Goal: Information Seeking & Learning: Learn about a topic

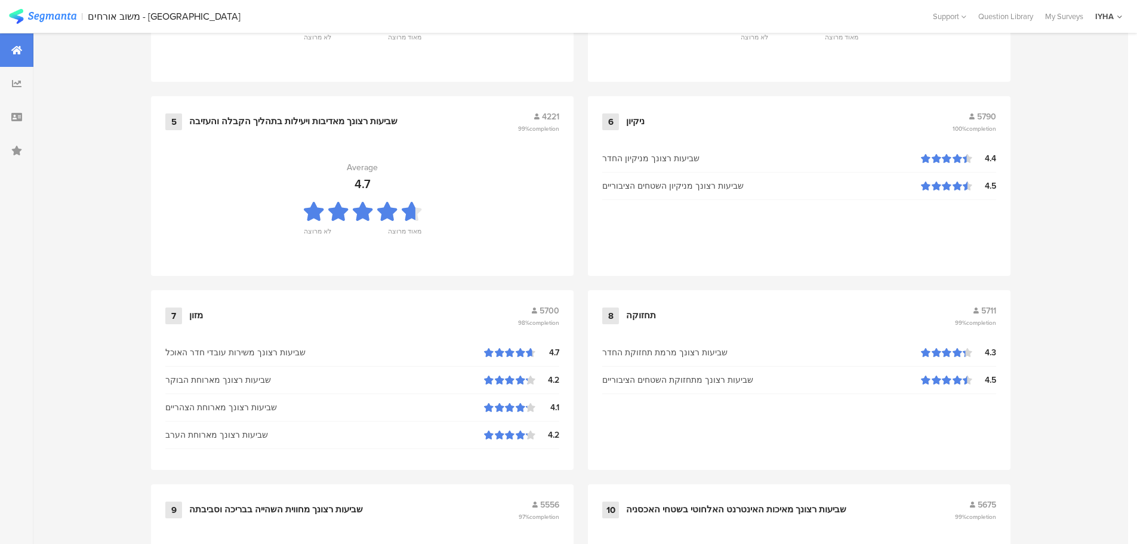
scroll to position [1207, 0]
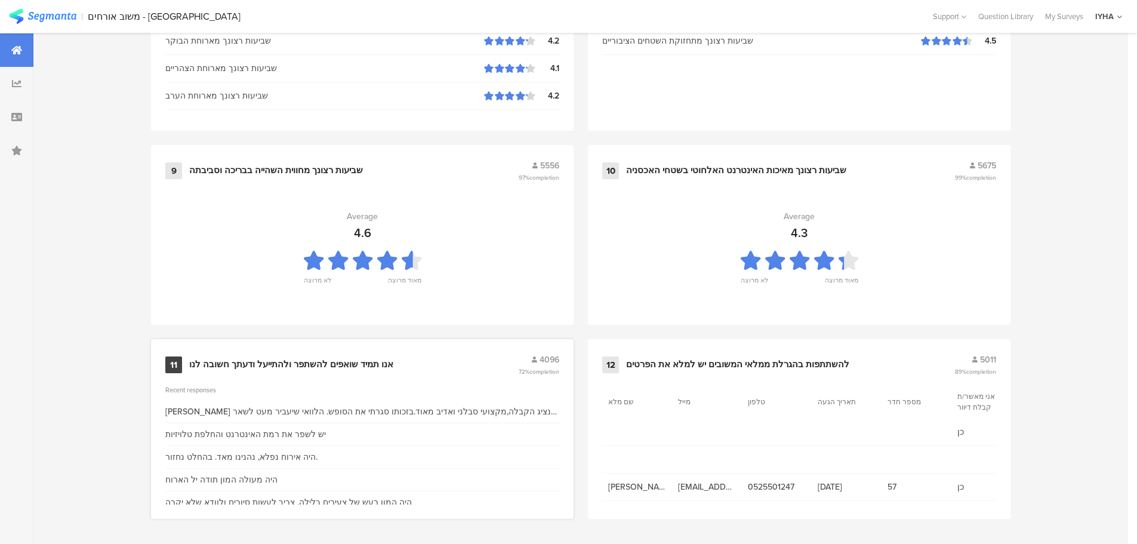
click at [239, 364] on div "אנו תמיד שואפים להשתפר ולהתייעל ודעתך חשובה לנו" at bounding box center [291, 365] width 204 height 12
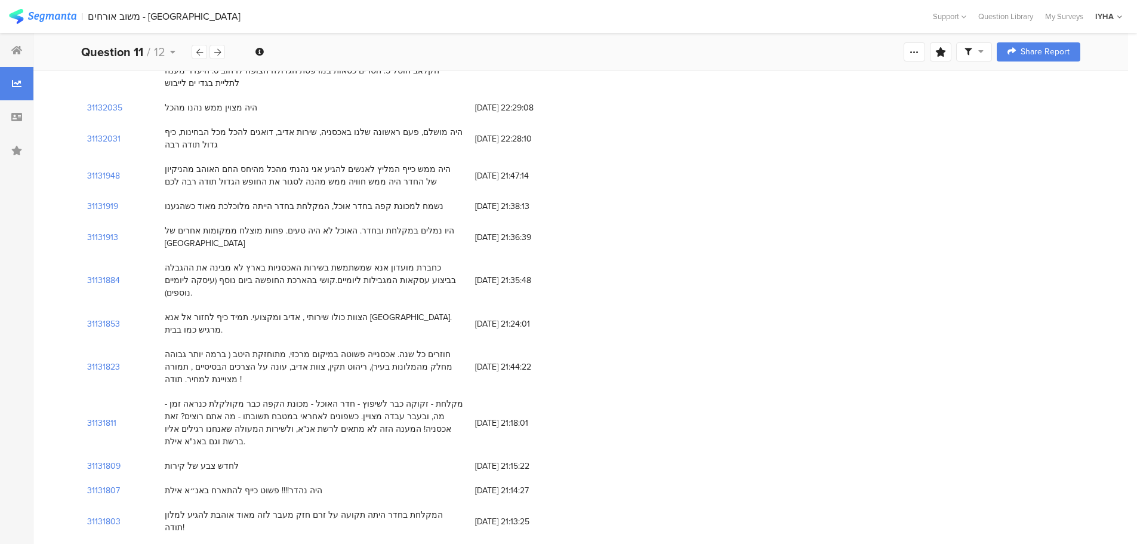
scroll to position [597, 0]
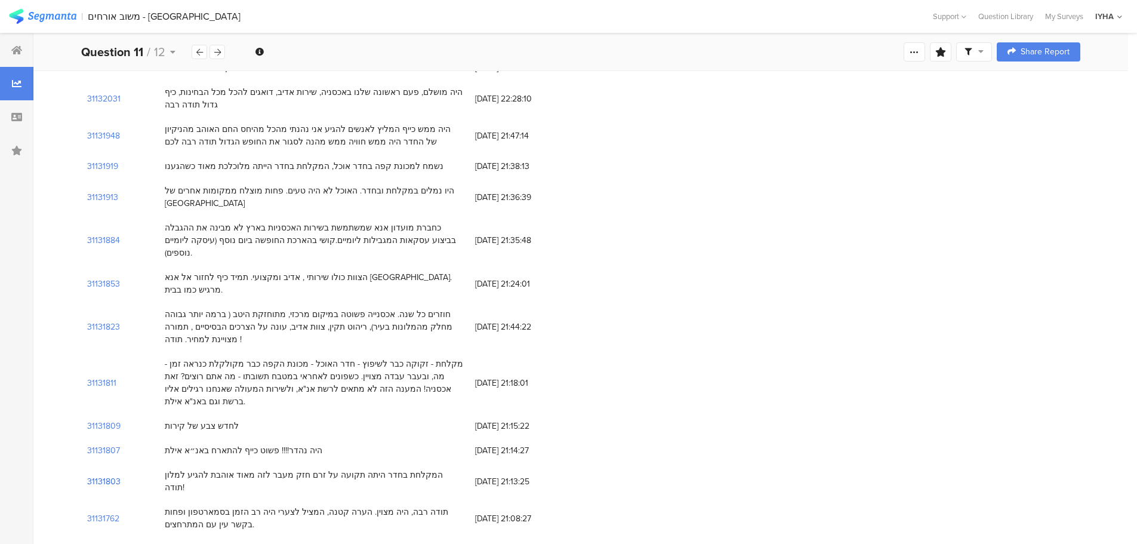
click at [100, 475] on section "31131803" at bounding box center [103, 481] width 33 height 13
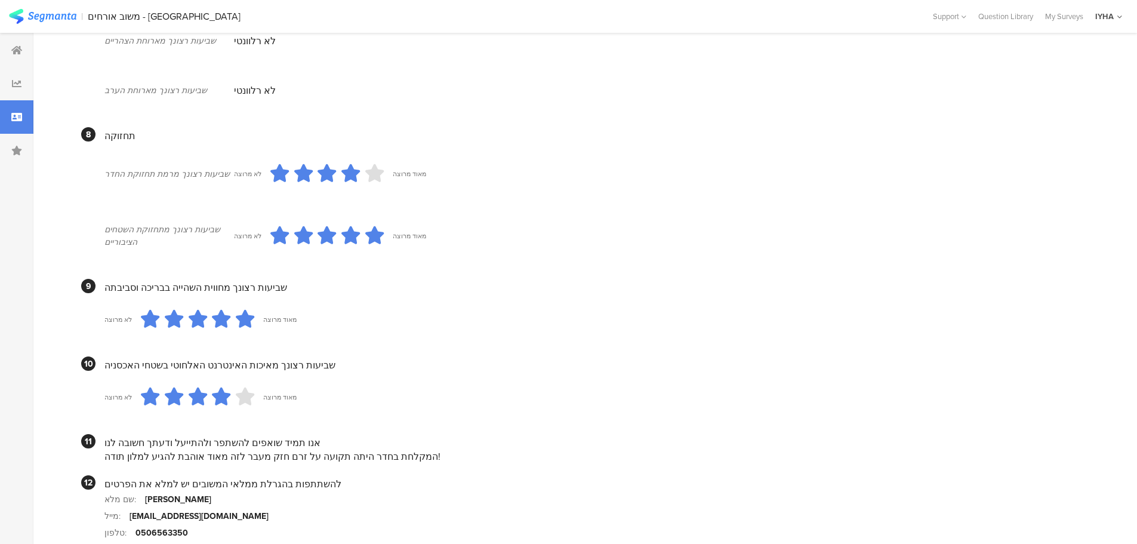
scroll to position [991, 0]
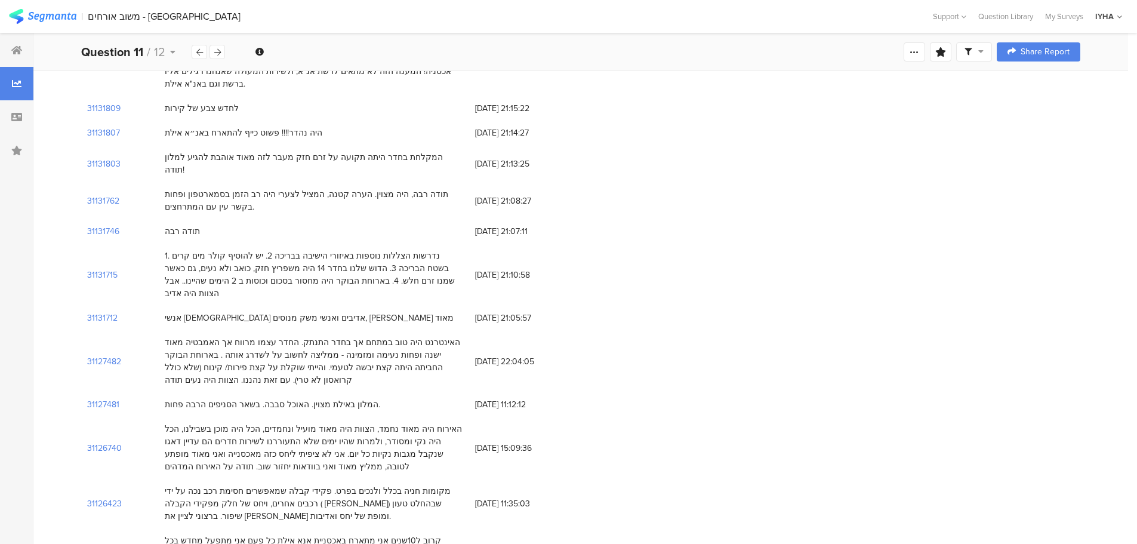
scroll to position [955, 0]
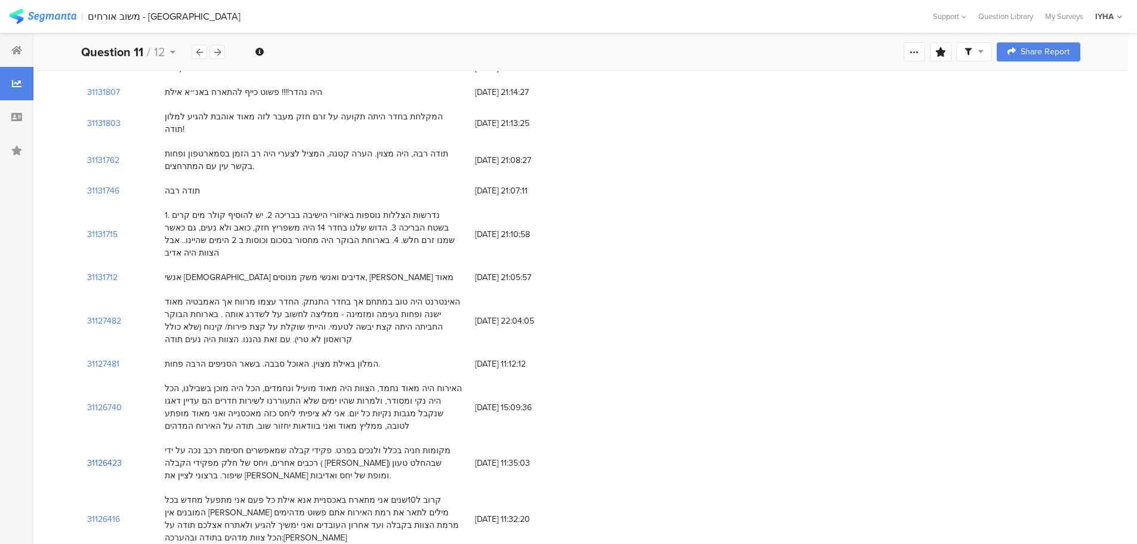
click at [109, 457] on section "31126423" at bounding box center [104, 463] width 35 height 13
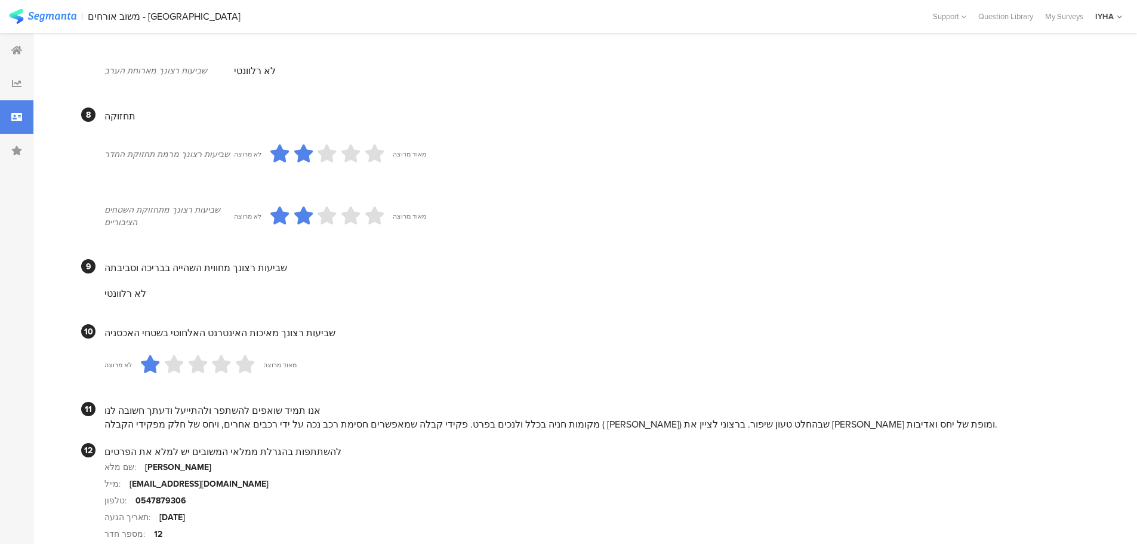
scroll to position [979, 0]
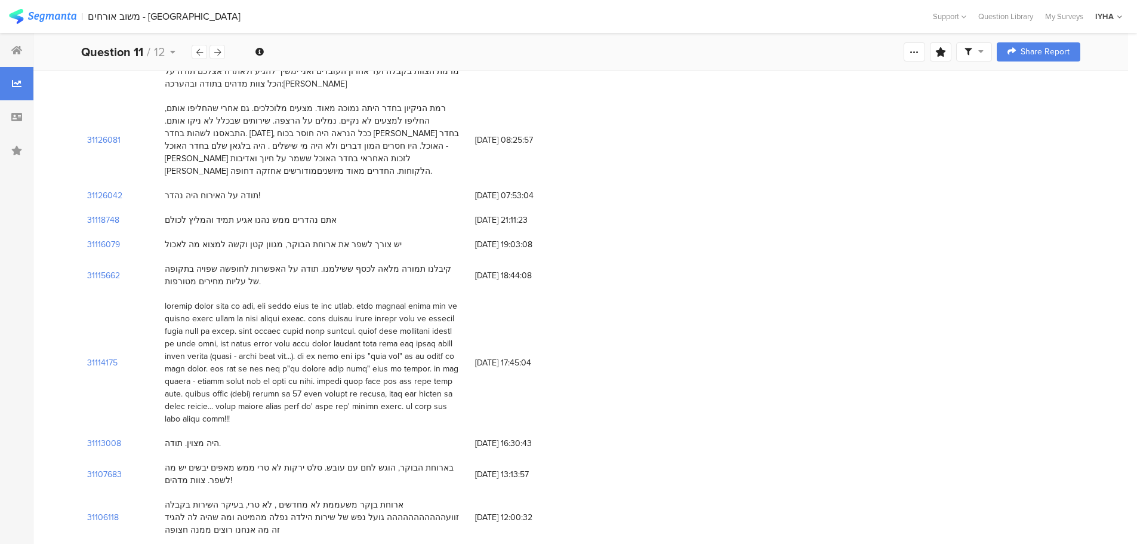
scroll to position [1432, 0]
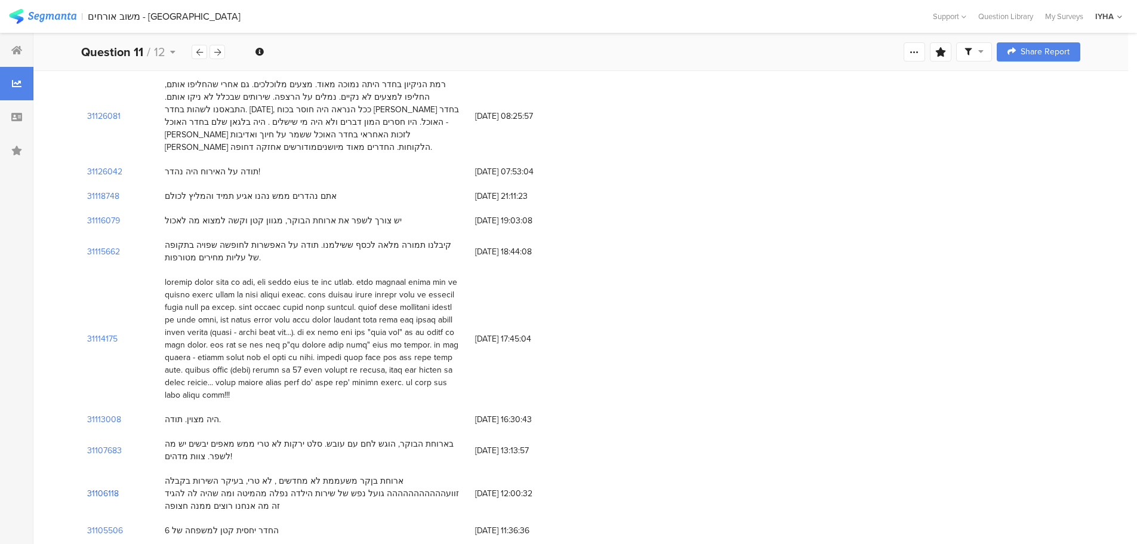
click at [98, 487] on section "31106118" at bounding box center [103, 493] width 32 height 13
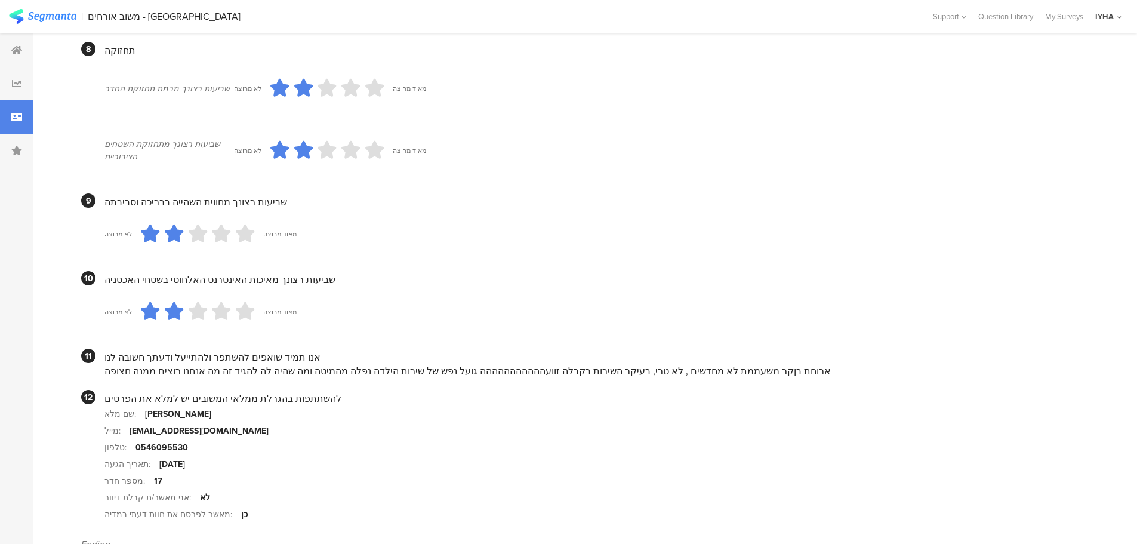
scroll to position [1050, 0]
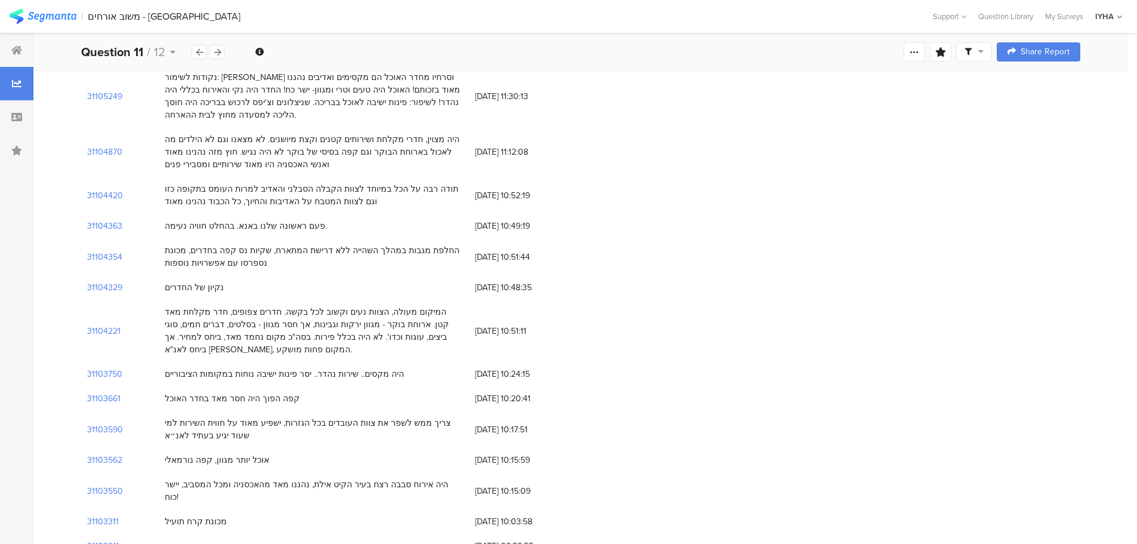
scroll to position [2029, 0]
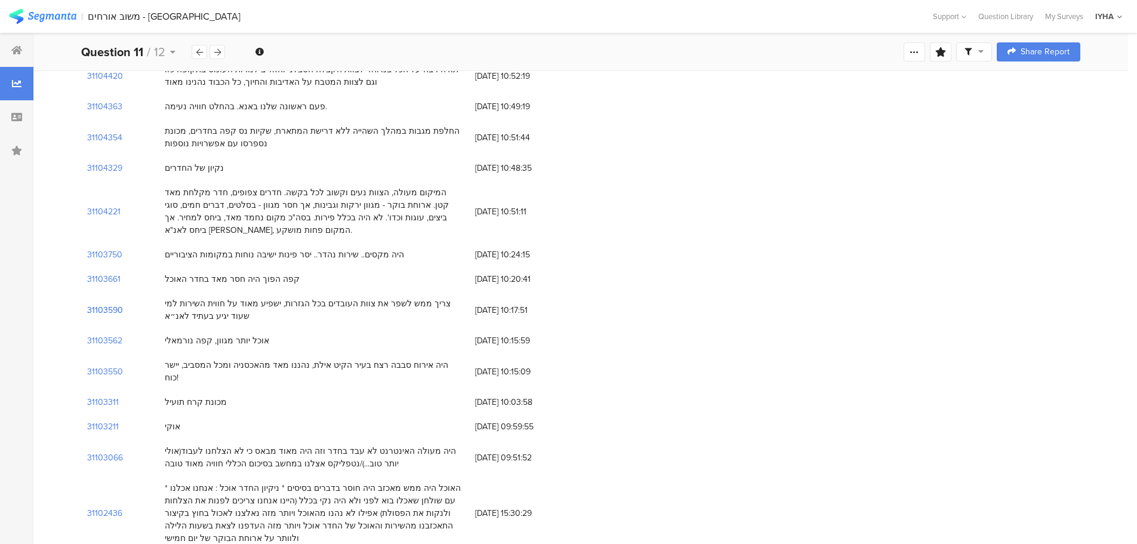
click at [110, 304] on section "31103590" at bounding box center [105, 310] width 36 height 13
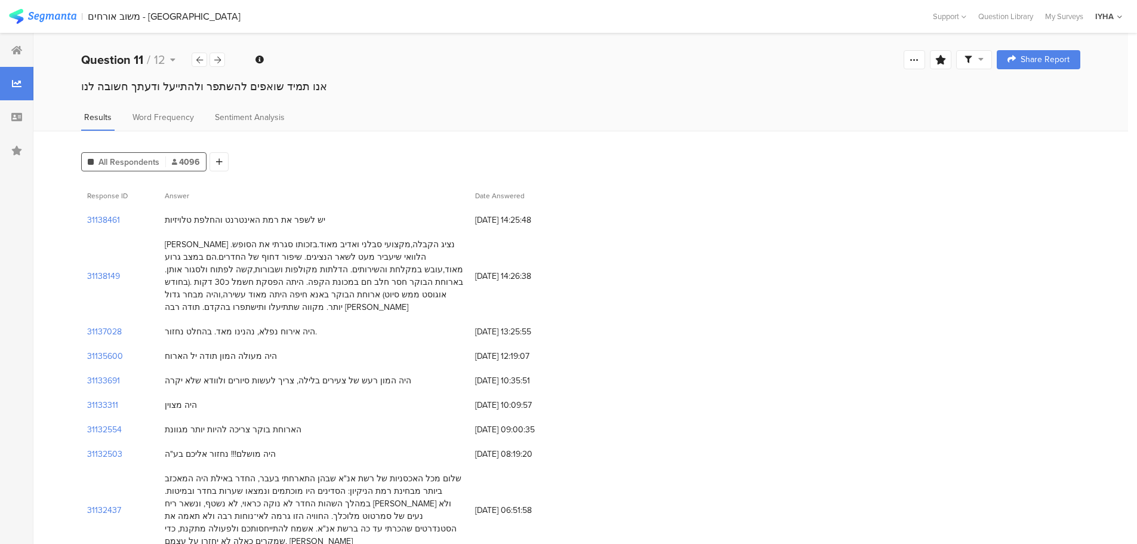
click at [984, 59] on icon at bounding box center [980, 59] width 5 height 8
click at [161, 115] on span "Word Frequency" at bounding box center [162, 117] width 61 height 13
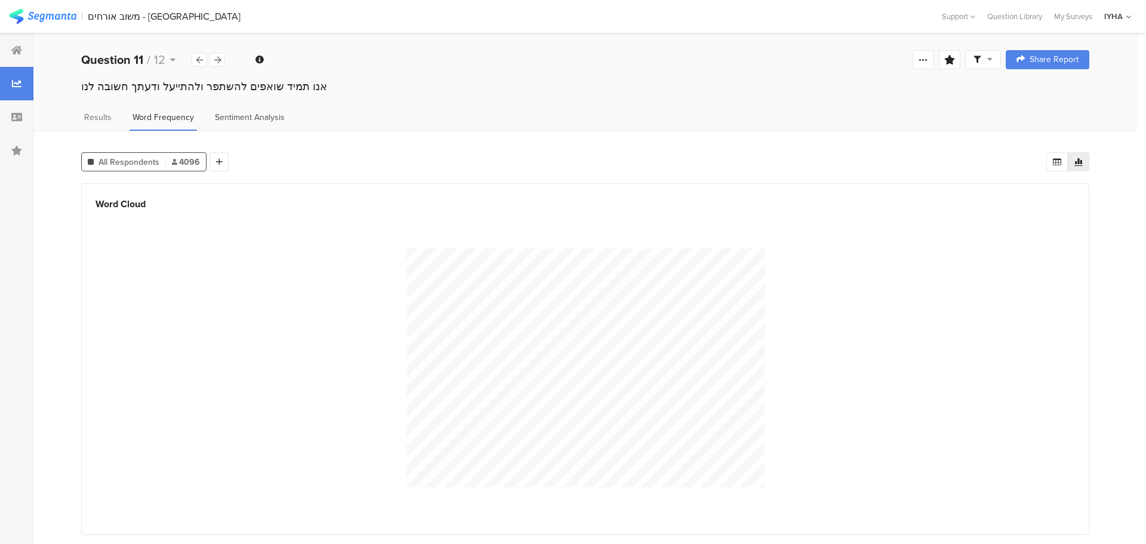
click at [236, 119] on span "Sentiment Analysis" at bounding box center [250, 117] width 70 height 13
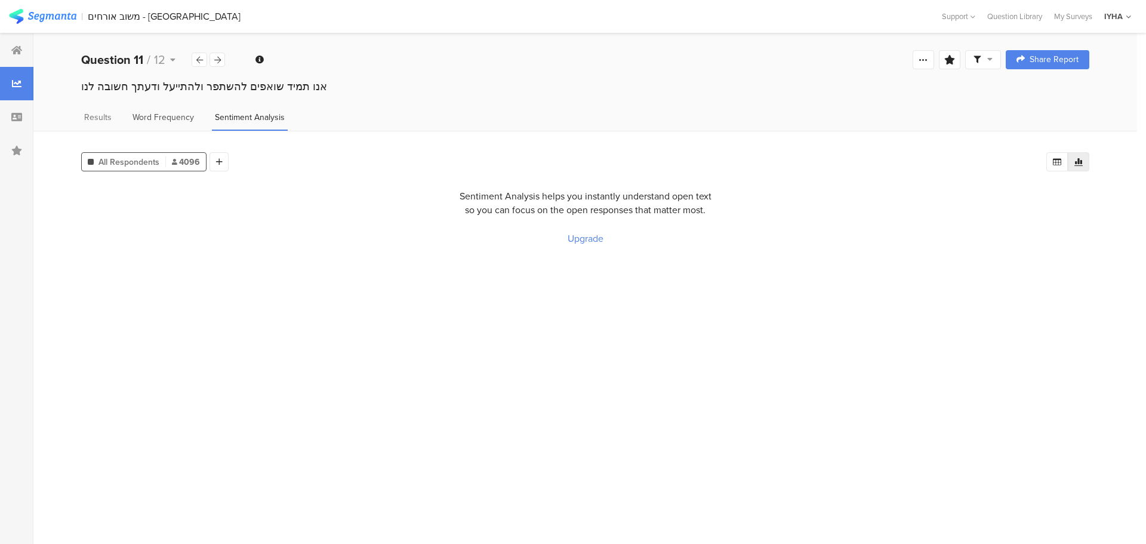
click at [156, 115] on span "Word Frequency" at bounding box center [162, 117] width 61 height 13
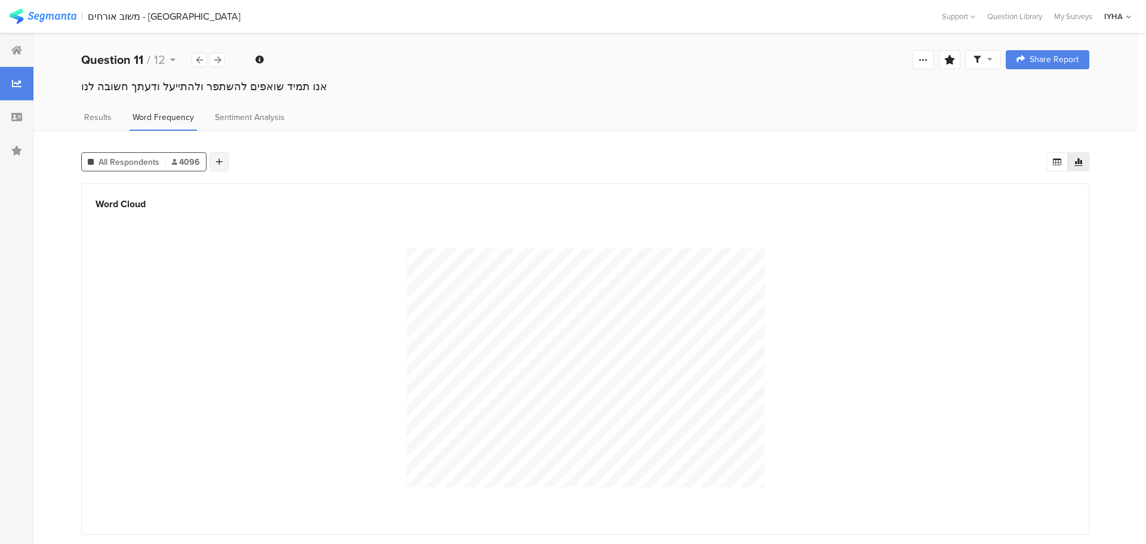
click at [220, 159] on icon at bounding box center [219, 162] width 7 height 8
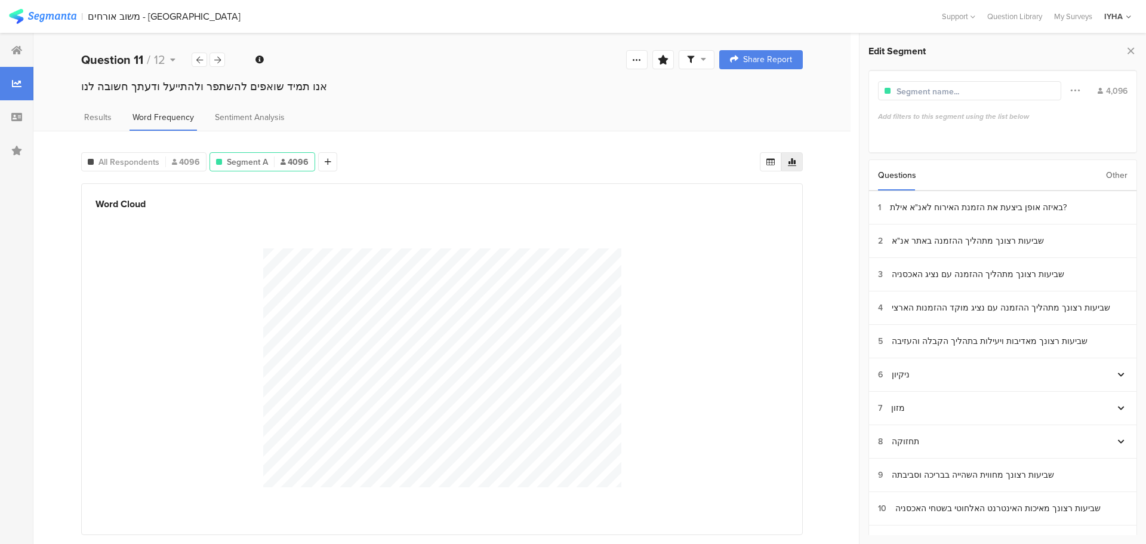
click at [997, 90] on div at bounding box center [969, 90] width 183 height 19
click at [933, 90] on input "text" at bounding box center [948, 91] width 104 height 13
type input "צ"
click at [286, 183] on icon at bounding box center [287, 186] width 24 height 20
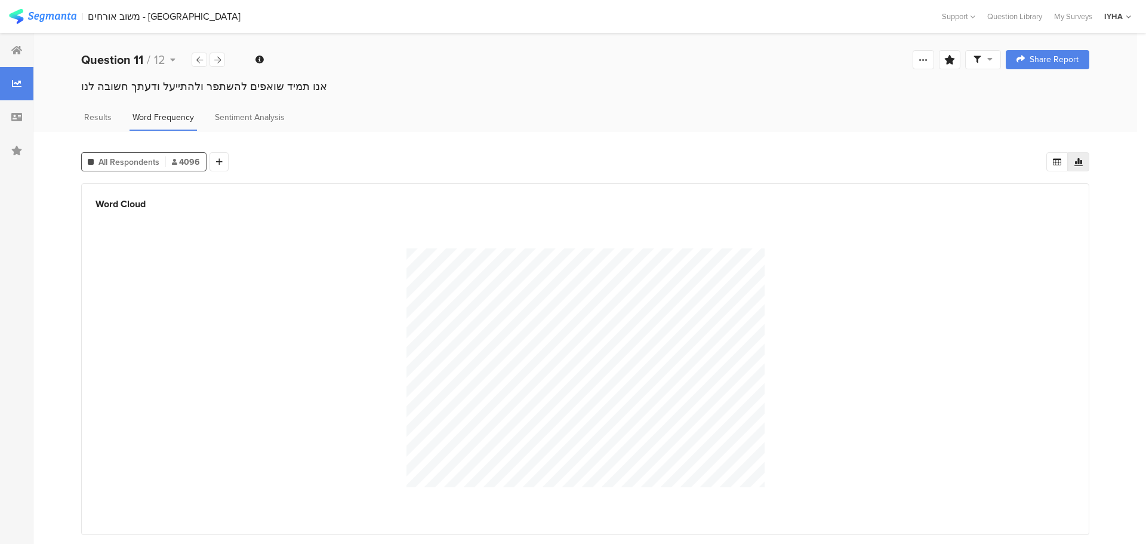
click at [133, 160] on span "All Respondents" at bounding box center [128, 162] width 61 height 13
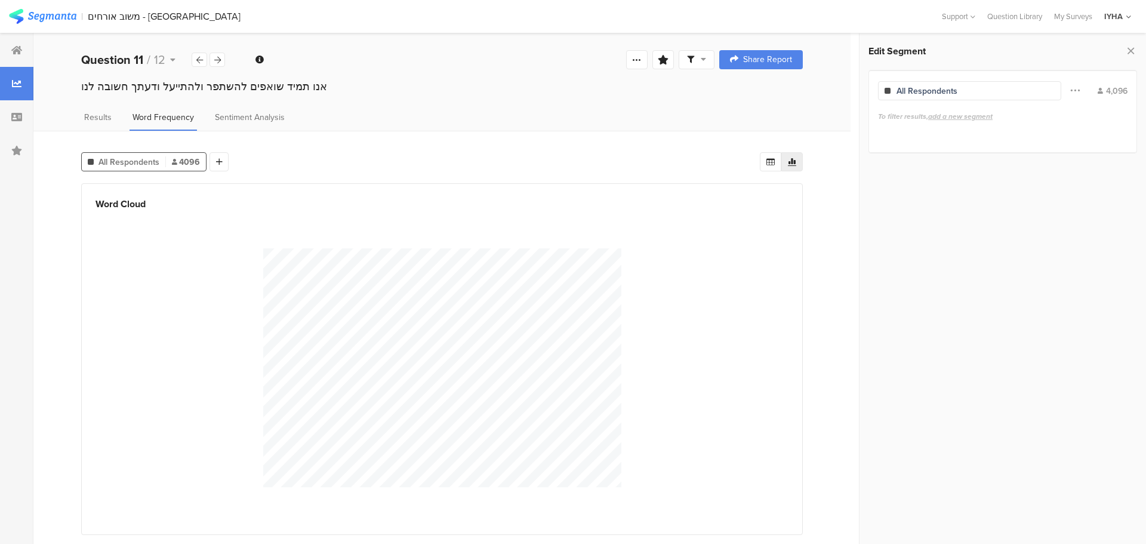
click at [946, 91] on div "All Respondents" at bounding box center [926, 91] width 61 height 13
click at [1016, 90] on div "All Respondents" at bounding box center [969, 90] width 183 height 19
click at [1012, 90] on div "All Respondents" at bounding box center [969, 90] width 183 height 19
click at [84, 117] on span "Results" at bounding box center [97, 117] width 27 height 13
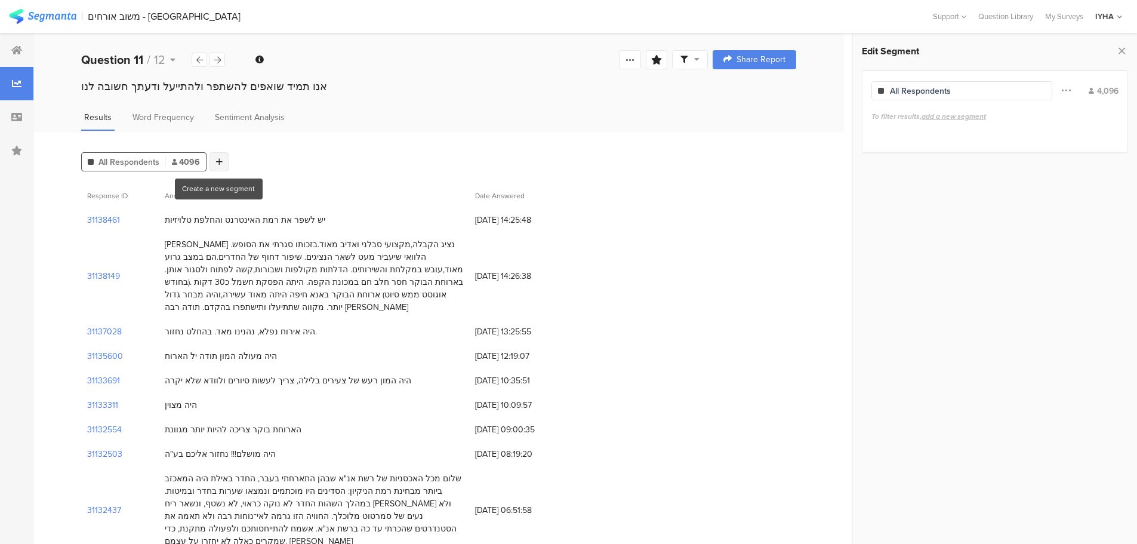
click at [219, 160] on icon at bounding box center [219, 162] width 7 height 8
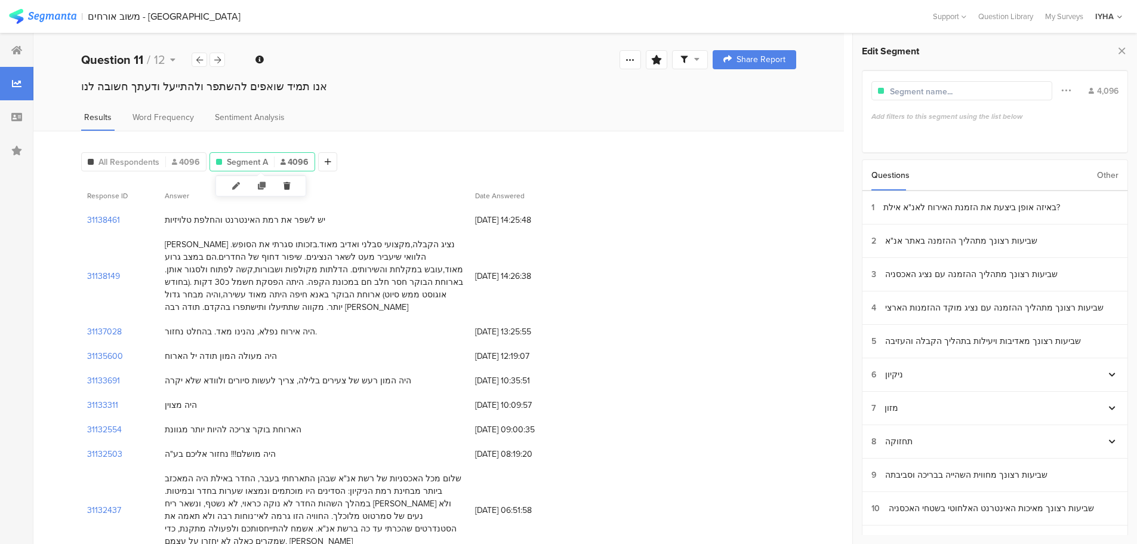
click at [288, 184] on icon at bounding box center [287, 186] width 24 height 20
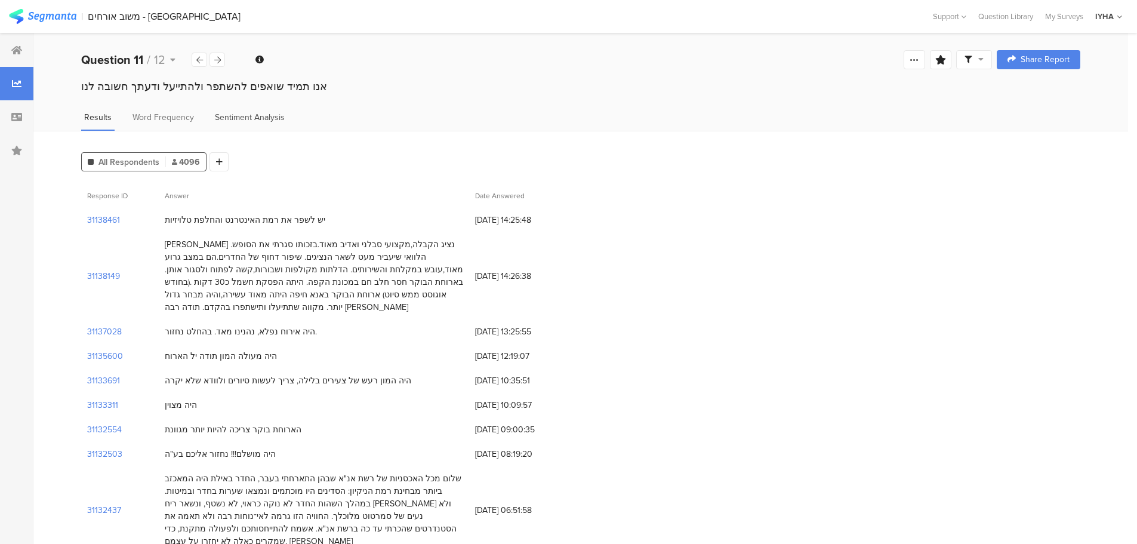
click at [239, 118] on span "Sentiment Analysis" at bounding box center [250, 117] width 70 height 13
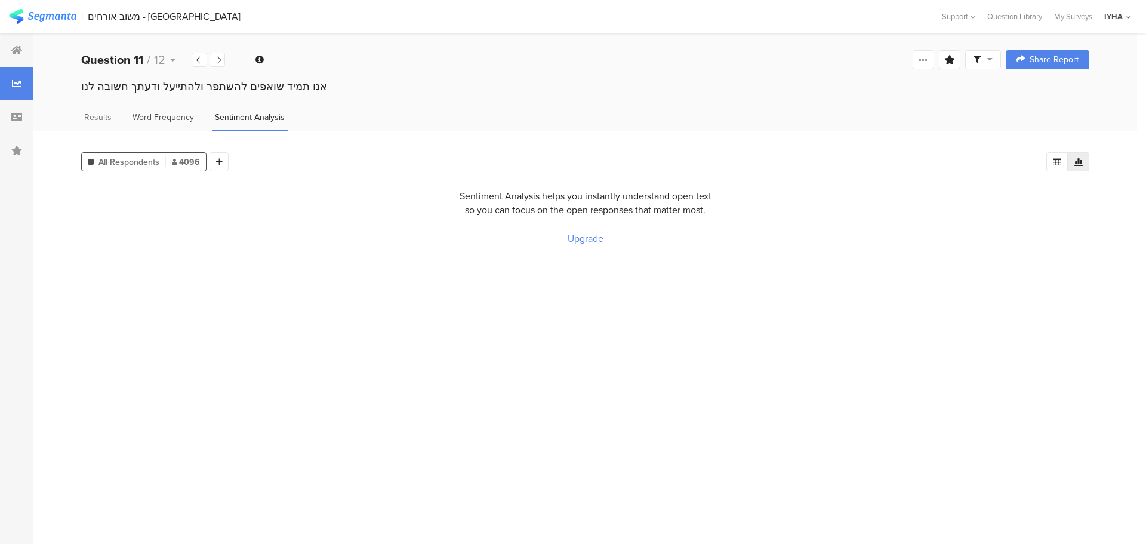
click at [158, 115] on span "Word Frequency" at bounding box center [162, 117] width 61 height 13
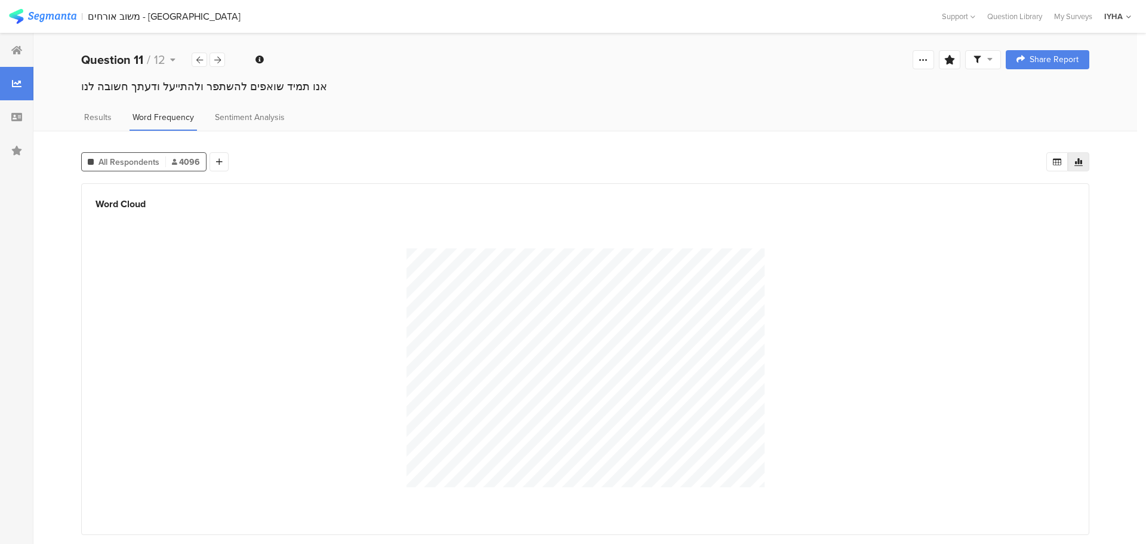
click at [112, 209] on div "Word Cloud" at bounding box center [584, 203] width 979 height 17
click at [125, 205] on div "Word Cloud" at bounding box center [584, 203] width 979 height 17
click at [218, 159] on icon at bounding box center [219, 162] width 7 height 8
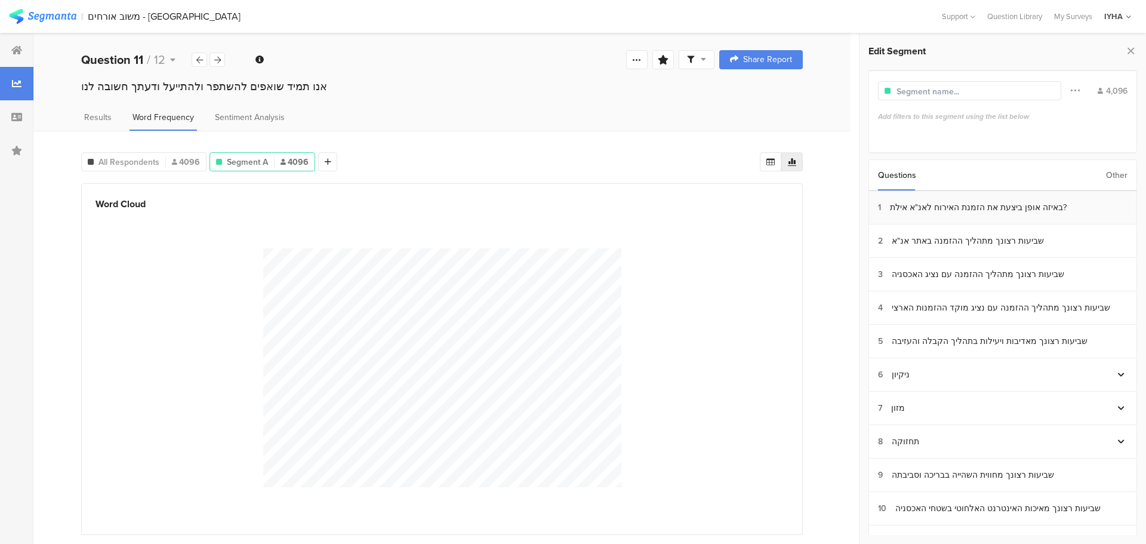
click at [957, 204] on div "באיזה אופן ביצעת את הזמנת האירוח לאנ"א אילת?" at bounding box center [978, 207] width 177 height 13
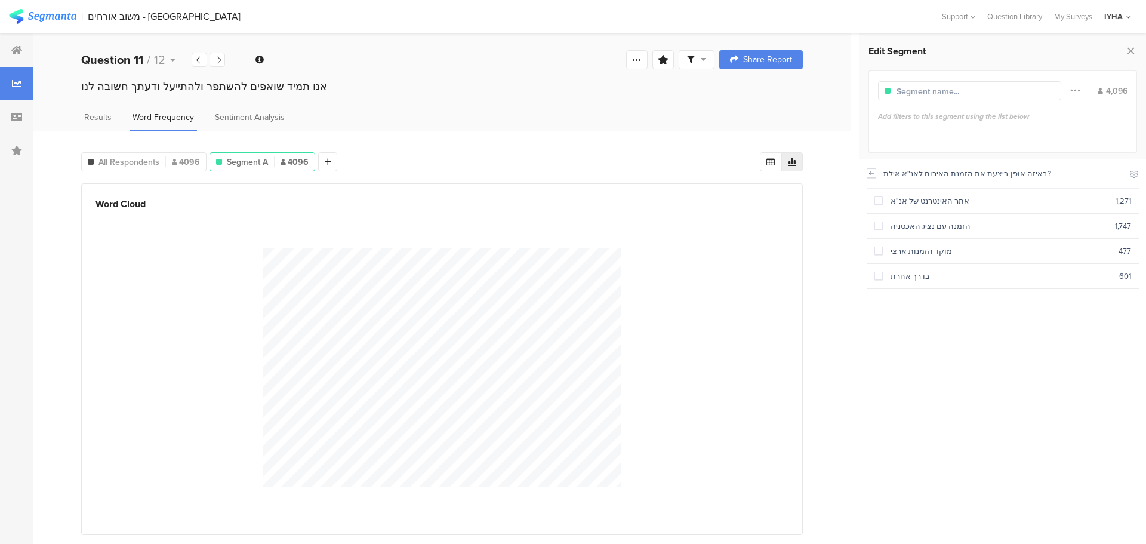
click at [871, 171] on icon at bounding box center [871, 173] width 8 height 10
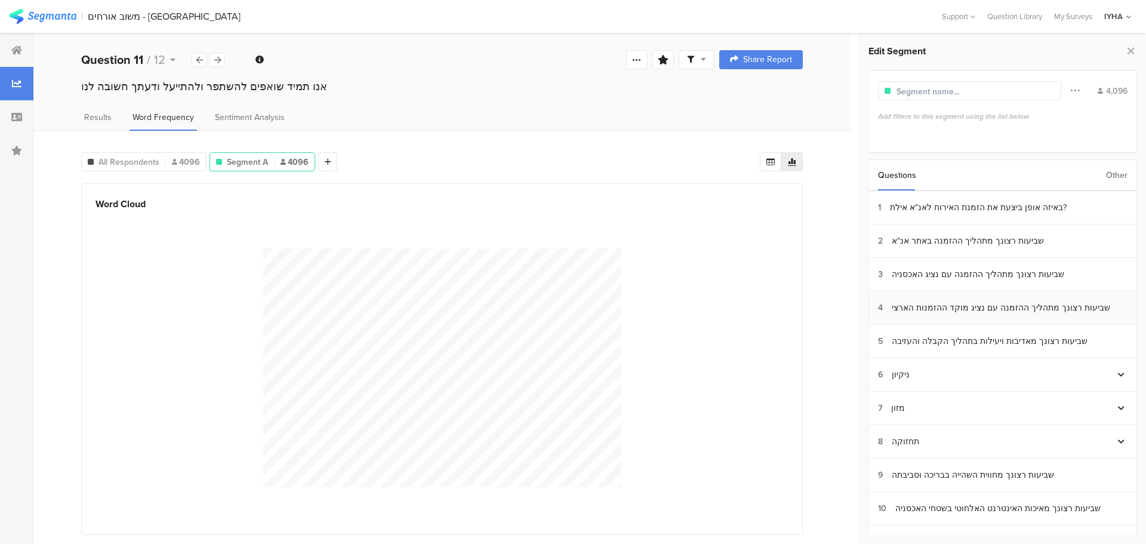
scroll to position [91, 0]
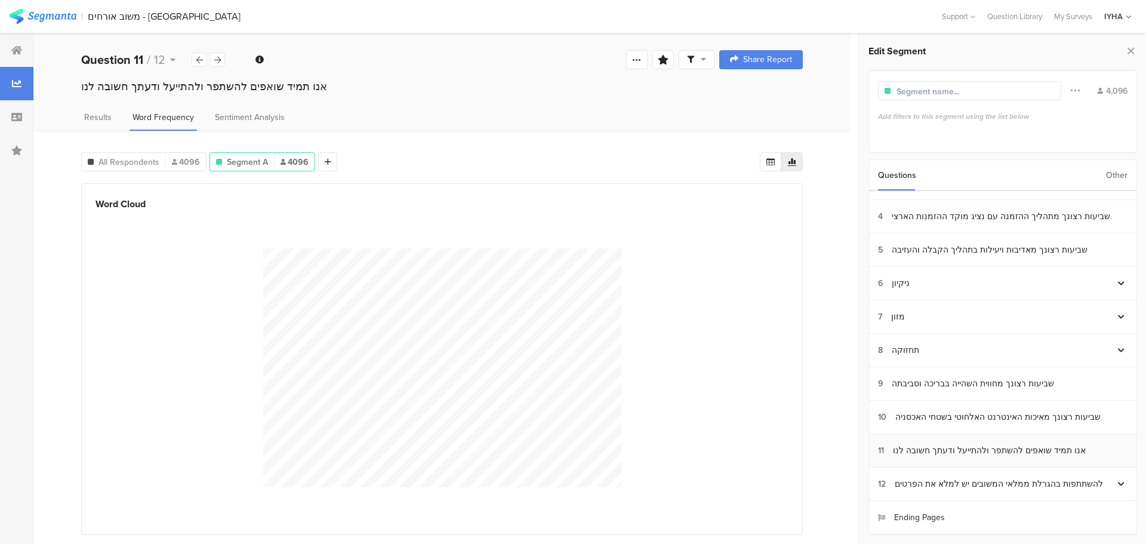
click at [984, 451] on div "אנו תמיד שואפים להשתפר ולהתייעל ודעתך חשובה לנו" at bounding box center [989, 450] width 193 height 13
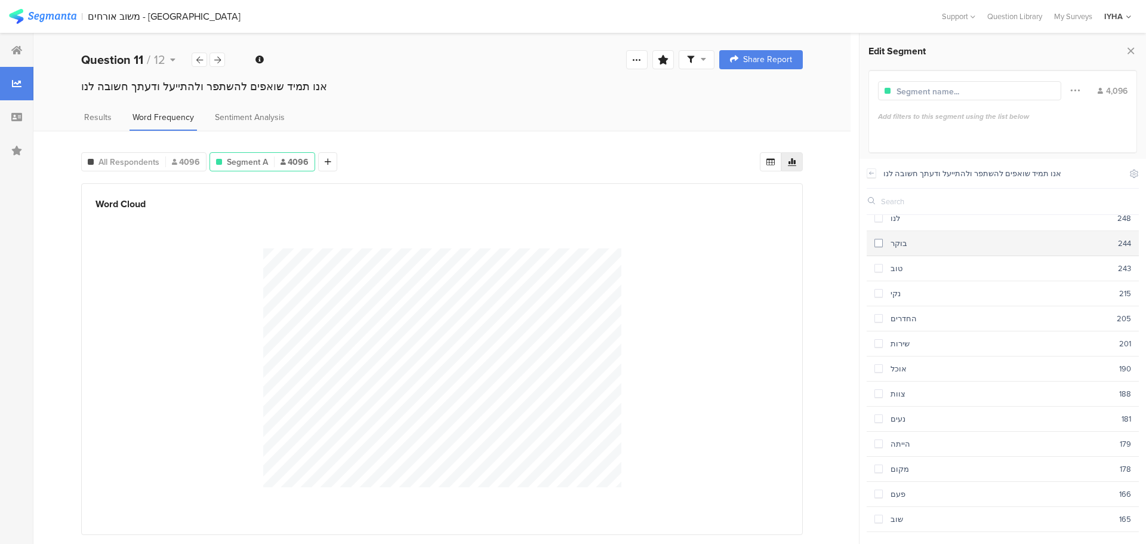
scroll to position [477, 0]
click at [876, 300] on span at bounding box center [878, 301] width 8 height 8
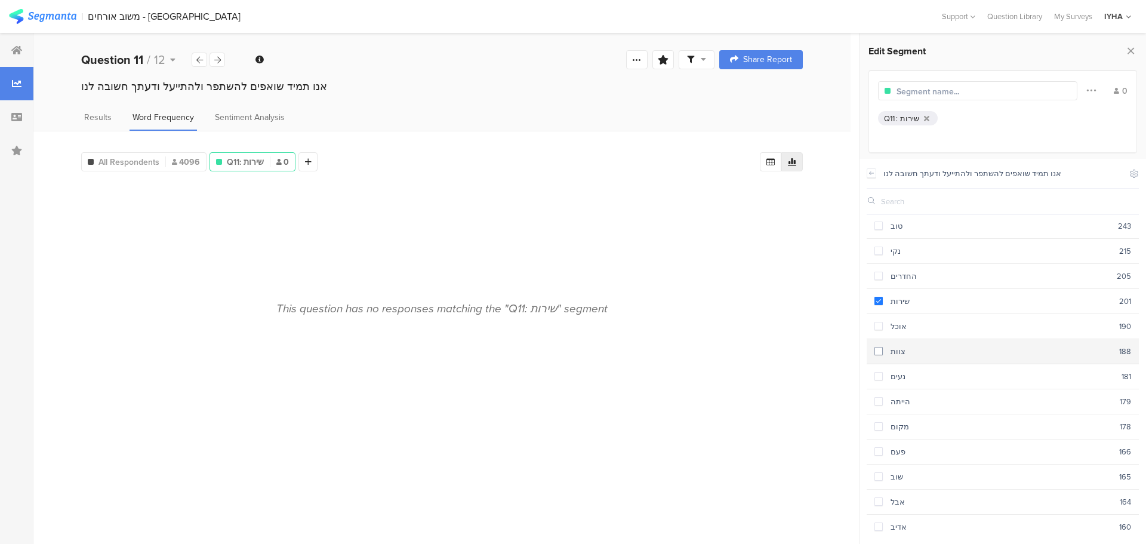
click at [879, 351] on span at bounding box center [878, 351] width 8 height 8
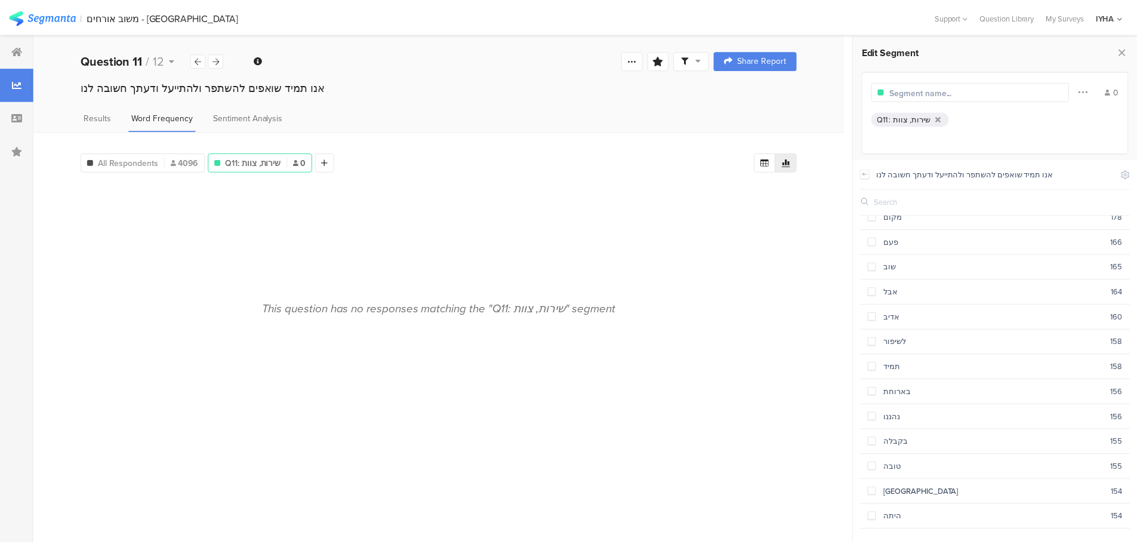
scroll to position [716, 0]
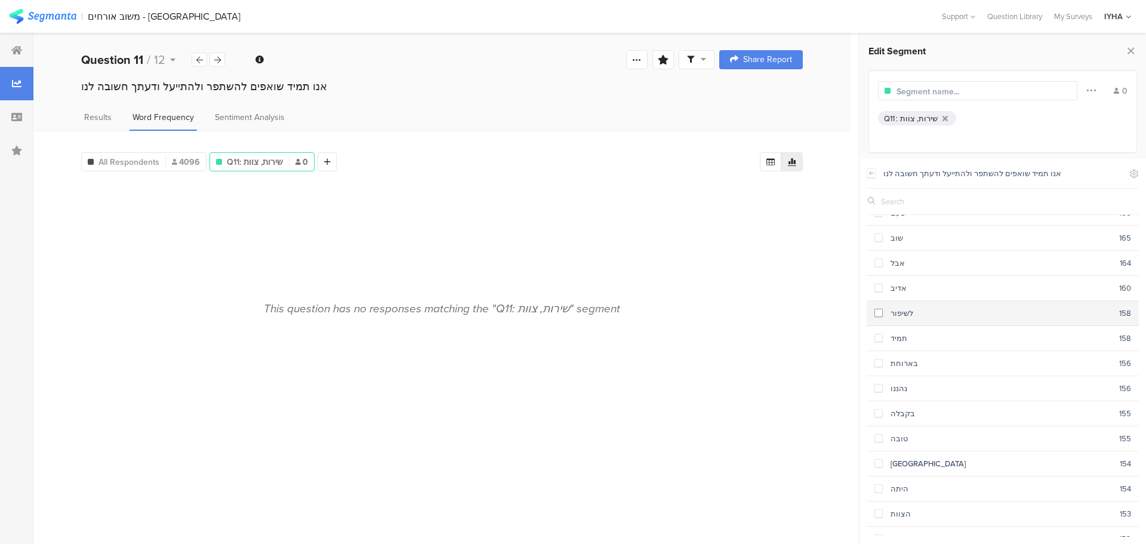
click at [880, 315] on span at bounding box center [878, 313] width 8 height 8
click at [871, 170] on icon at bounding box center [871, 173] width 8 height 10
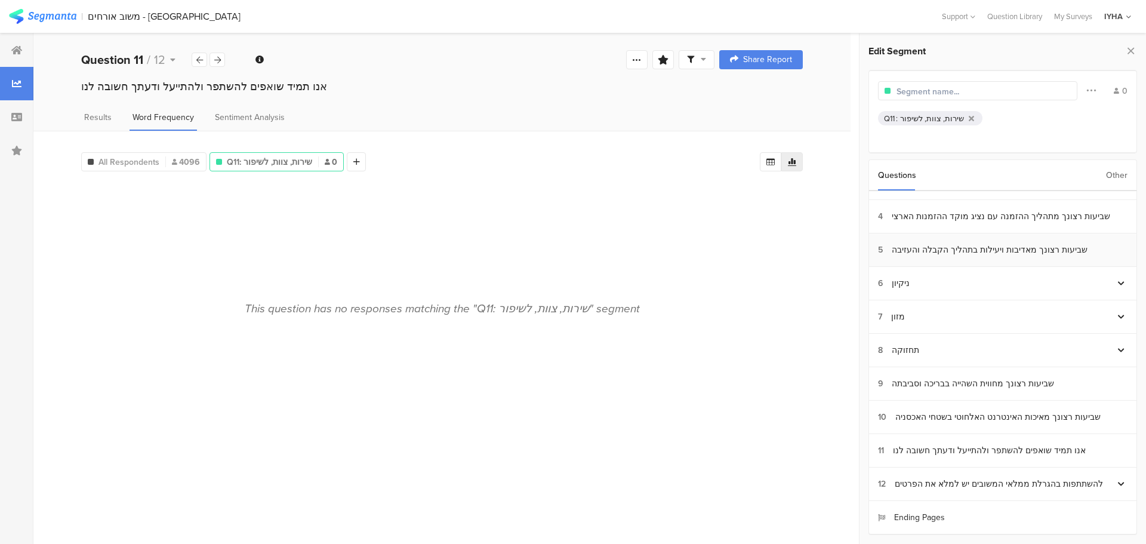
click at [1015, 248] on div "שביעות רצונך מאדיבות ויעילות בתהליך הקבלה והעזיבה" at bounding box center [990, 249] width 196 height 13
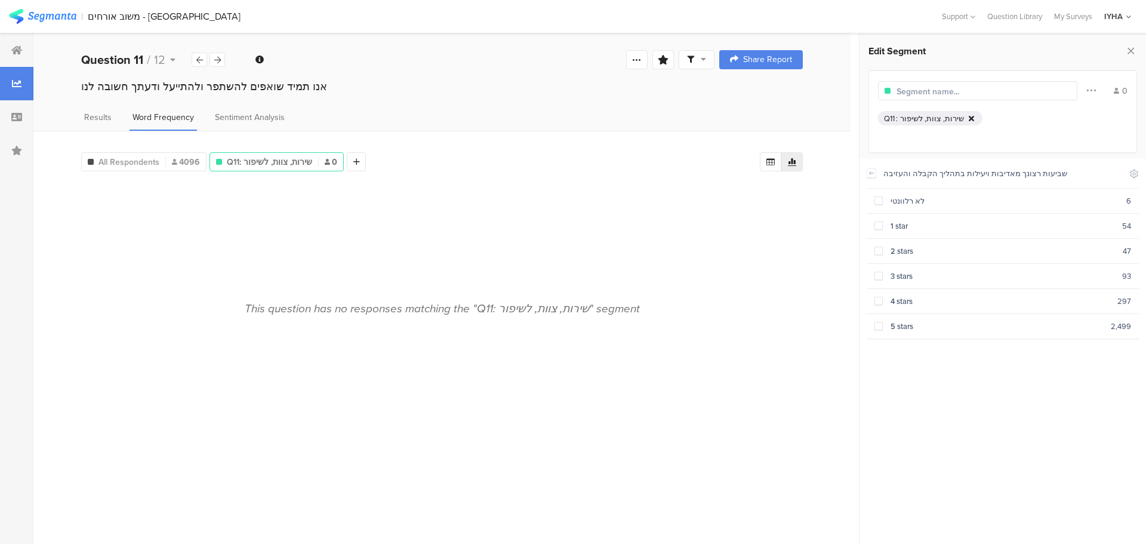
click at [969, 119] on icon at bounding box center [971, 119] width 5 height 8
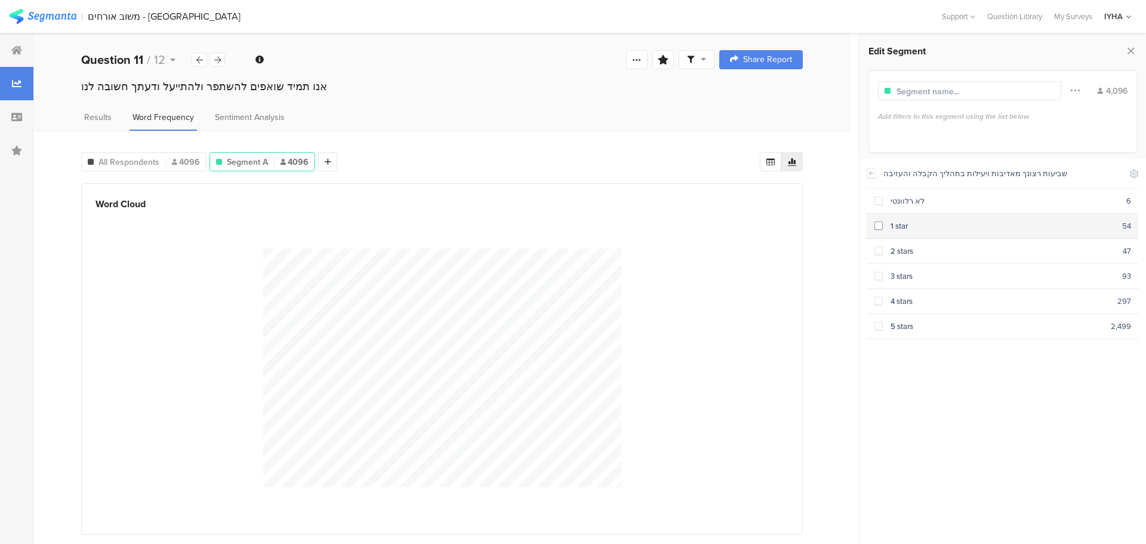
click at [880, 226] on span at bounding box center [878, 225] width 8 height 8
click at [879, 225] on span at bounding box center [878, 225] width 8 height 8
click at [879, 325] on span at bounding box center [878, 326] width 8 height 8
click at [770, 161] on icon at bounding box center [771, 162] width 10 height 10
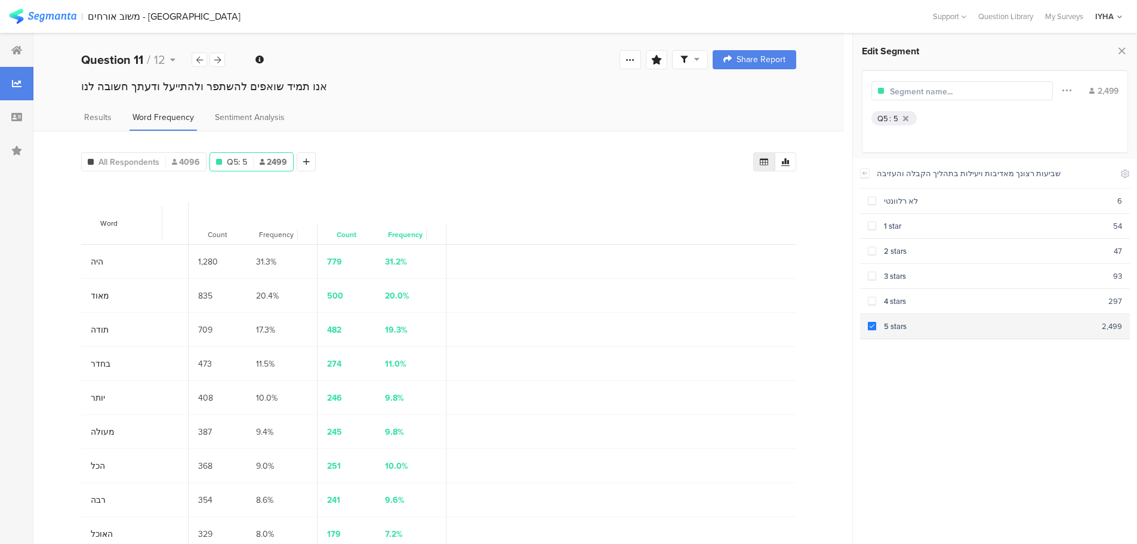
click at [870, 326] on span at bounding box center [872, 326] width 8 height 8
click at [862, 172] on icon at bounding box center [864, 172] width 4 height 3
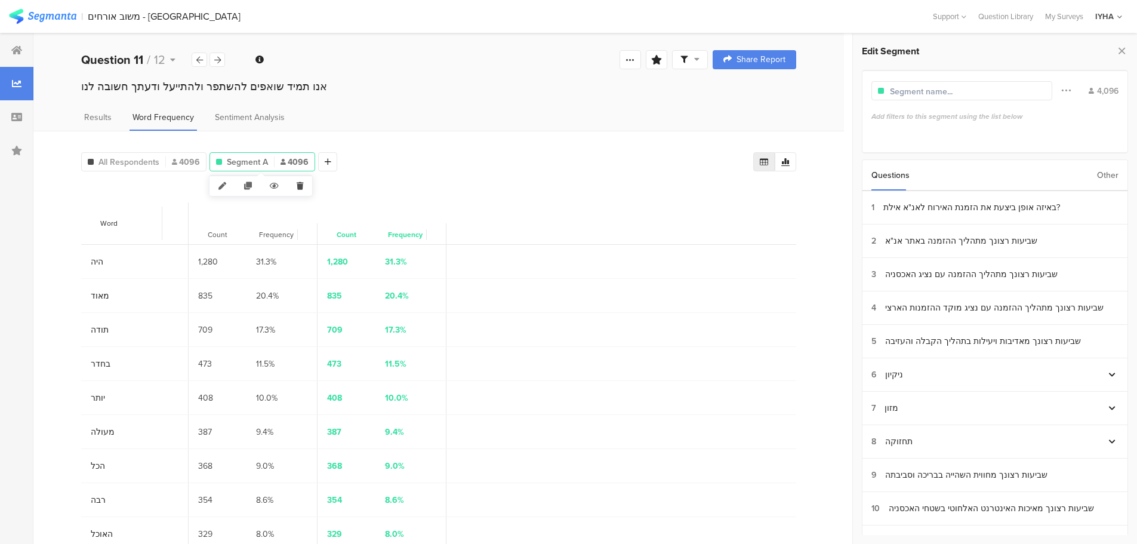
click at [299, 183] on icon at bounding box center [300, 186] width 24 height 20
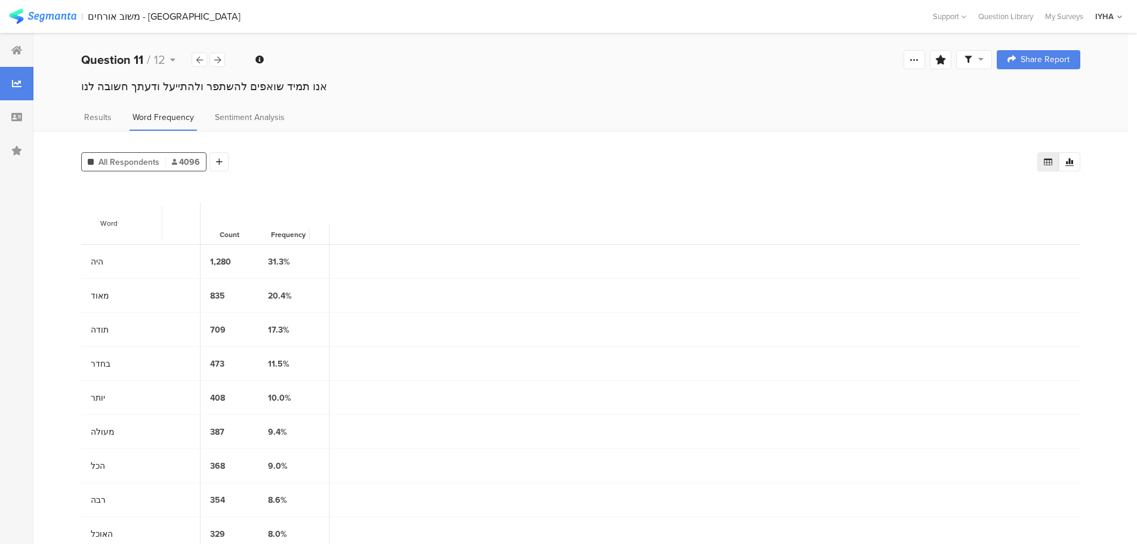
click at [1053, 161] on icon at bounding box center [1048, 162] width 10 height 10
click at [1053, 158] on icon at bounding box center [1048, 162] width 10 height 10
click at [1074, 161] on icon at bounding box center [1069, 162] width 8 height 8
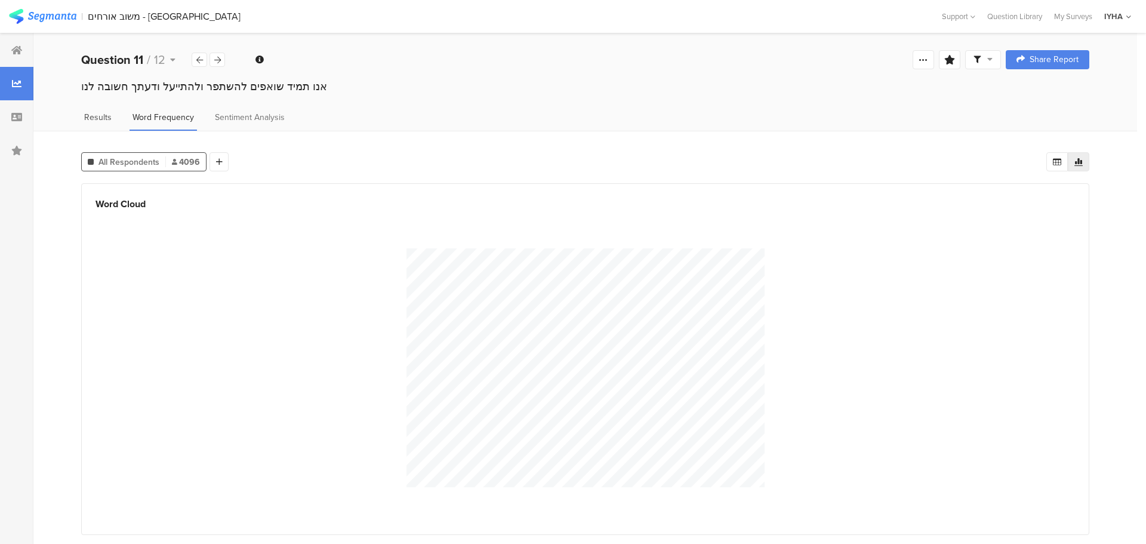
click at [95, 117] on span "Results" at bounding box center [97, 117] width 27 height 13
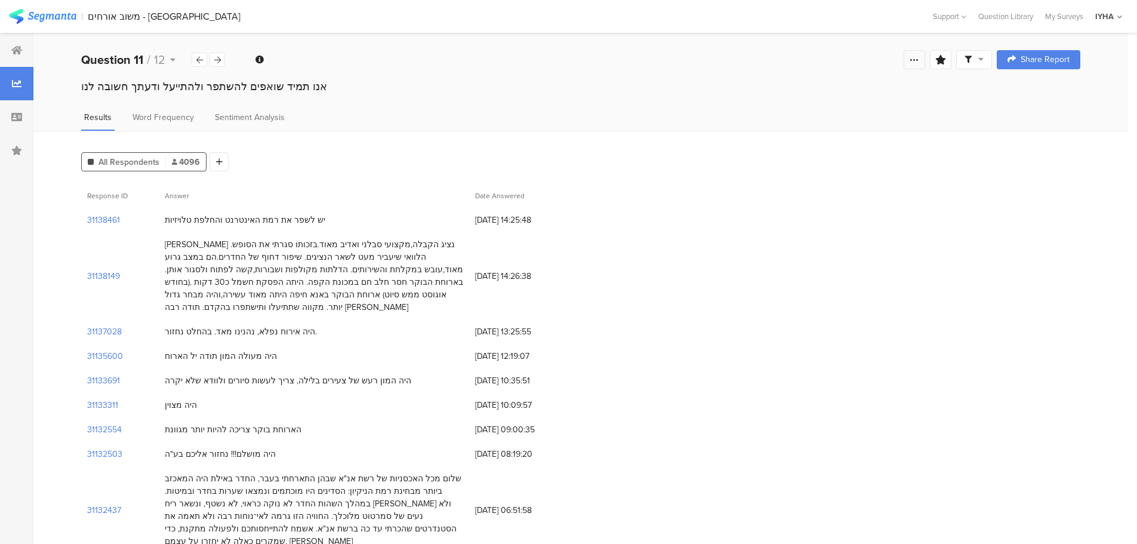
click at [919, 56] on icon at bounding box center [915, 60] width 10 height 10
click at [919, 58] on icon at bounding box center [915, 60] width 10 height 10
click at [984, 58] on icon at bounding box center [980, 59] width 5 height 8
click at [1037, 94] on span at bounding box center [1039, 94] width 18 height 10
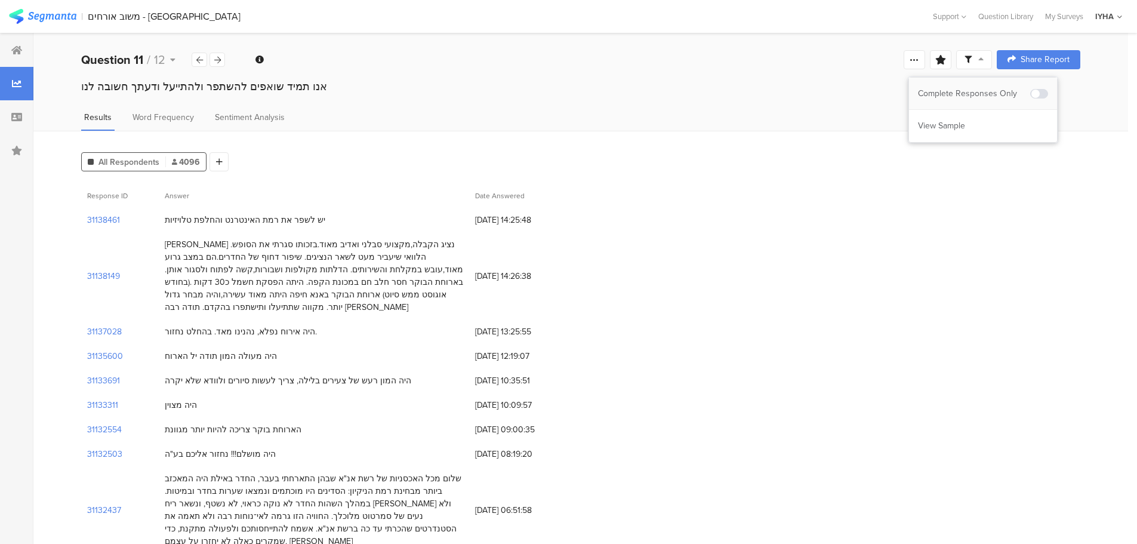
drag, startPoint x: 913, startPoint y: 98, endPoint x: 1016, endPoint y: 98, distance: 102.6
click at [1016, 98] on div "Complete Responses Only" at bounding box center [983, 94] width 148 height 32
click at [1040, 91] on span at bounding box center [1039, 94] width 18 height 10
click at [919, 59] on icon at bounding box center [915, 60] width 10 height 10
click at [910, 98] on icon at bounding box center [905, 97] width 7 height 7
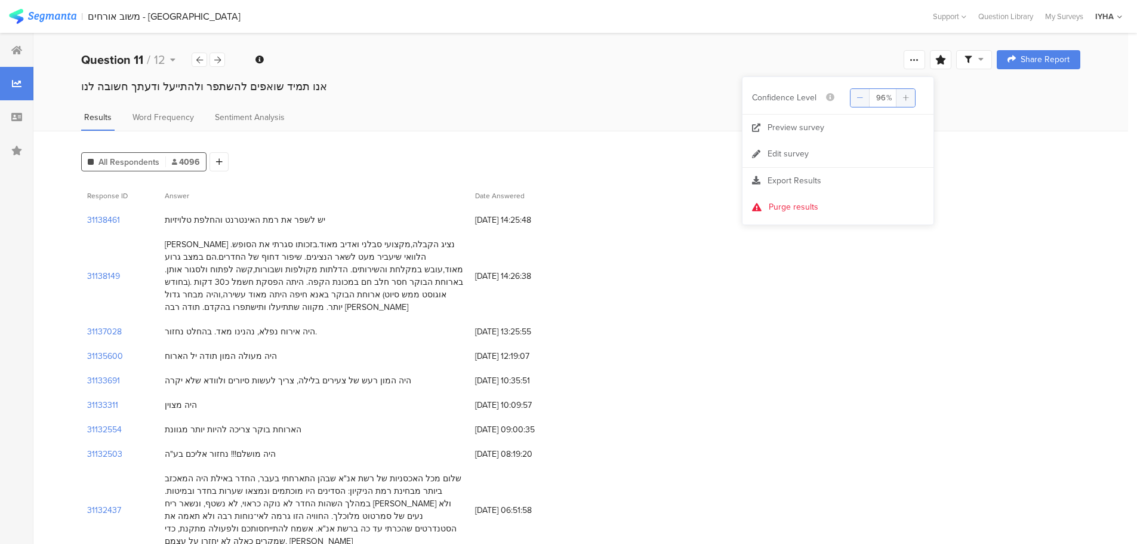
click at [864, 97] on icon at bounding box center [859, 97] width 7 height 7
type input "95"
click at [726, 323] on div "31137028 היה אירוח נפלא, נהנינו מאד. בהחלט נחזור. [DATE] 13:25:55" at bounding box center [580, 331] width 999 height 24
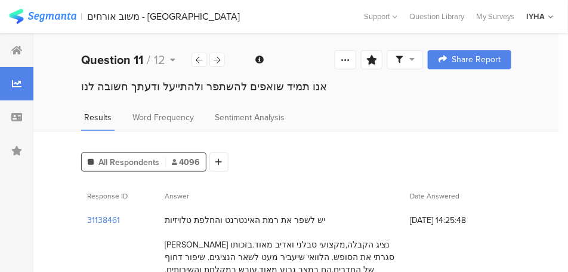
drag, startPoint x: 20, startPoint y: 0, endPoint x: 349, endPoint y: 144, distance: 359.5
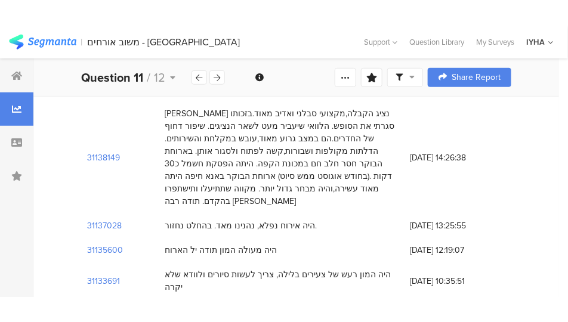
scroll to position [119, 0]
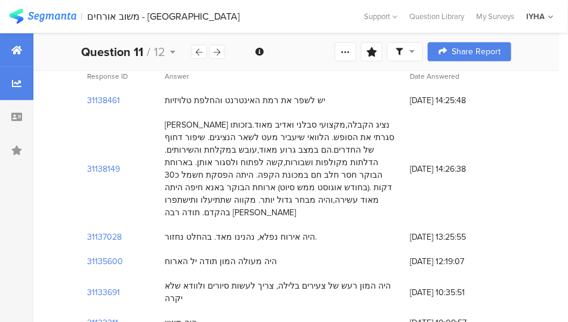
click at [19, 47] on icon at bounding box center [16, 50] width 11 height 10
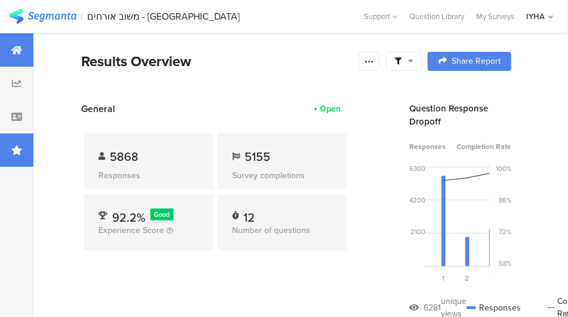
click at [13, 155] on icon at bounding box center [16, 151] width 11 height 10
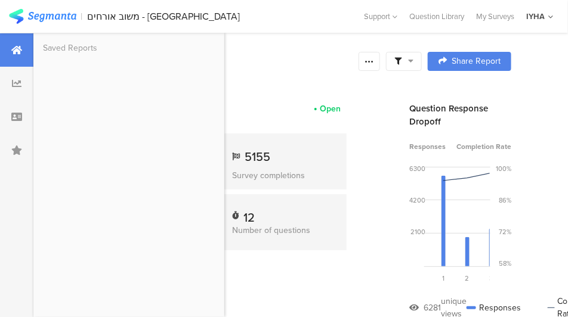
click at [18, 48] on icon at bounding box center [16, 50] width 11 height 10
click at [247, 60] on div "Results Overview" at bounding box center [217, 61] width 272 height 21
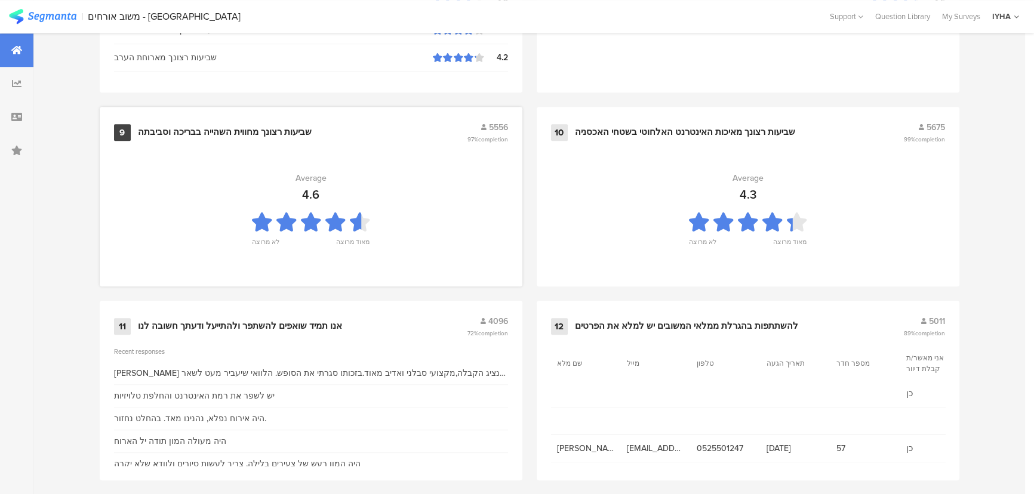
scroll to position [1254, 0]
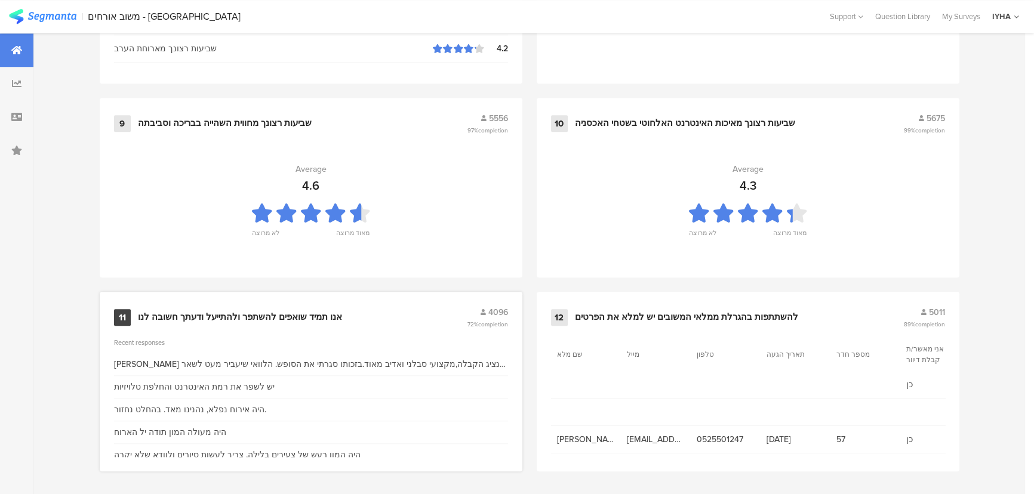
click at [236, 312] on div "אנו תמיד שואפים להשתפר ולהתייעל ודעתך חשובה לנו" at bounding box center [240, 318] width 204 height 12
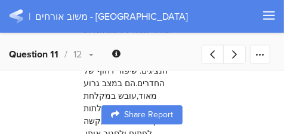
scroll to position [149, 0]
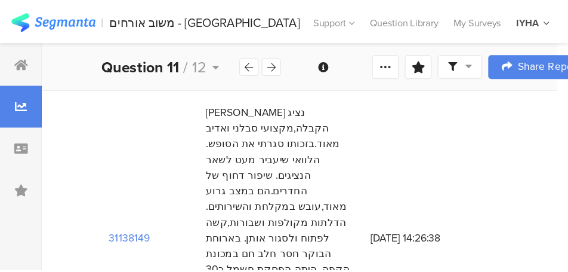
scroll to position [169, 0]
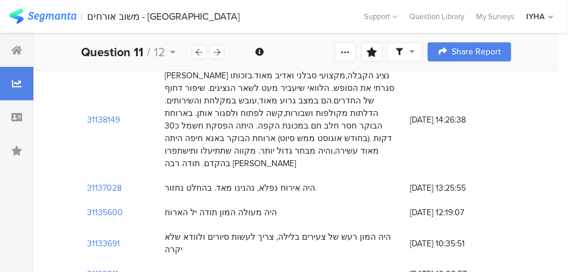
drag, startPoint x: 26, startPoint y: 1, endPoint x: 406, endPoint y: 159, distance: 411.4
click at [404, 159] on div "[PERSON_NAME] נציג הקבלה,מקצועי סבלני ואדיב מאוד.בזכותו סגרתי את הסופש. הלוואי …" at bounding box center [281, 119] width 245 height 112
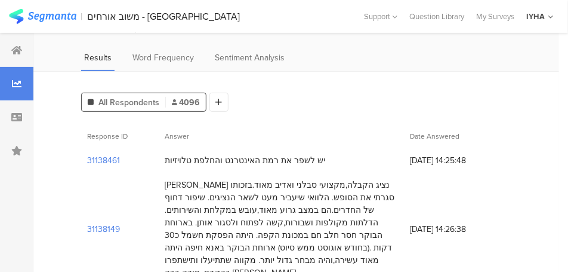
scroll to position [119, 0]
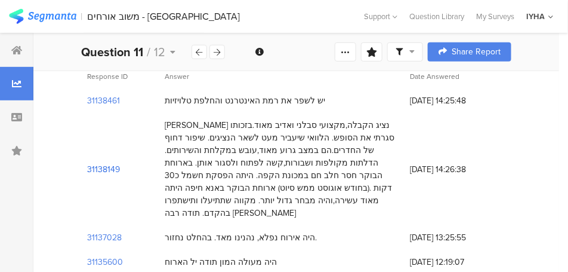
click at [107, 163] on section "31138149" at bounding box center [103, 169] width 33 height 13
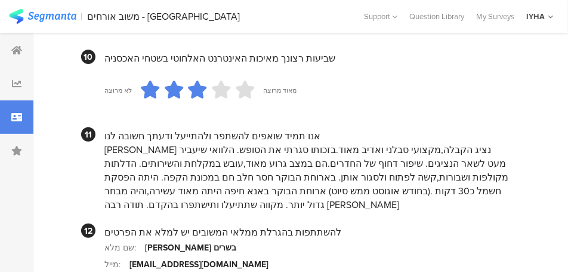
scroll to position [1313, 0]
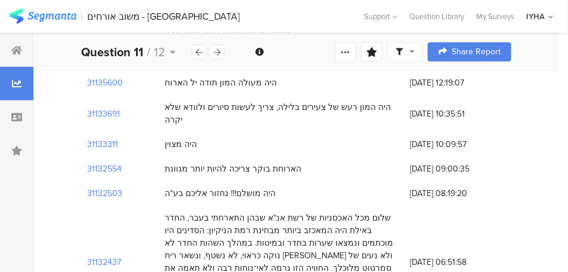
scroll to position [358, 0]
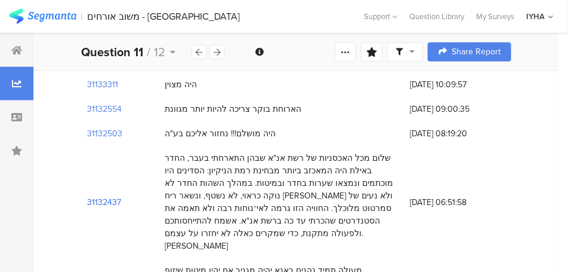
click at [94, 196] on section "31132437" at bounding box center [104, 202] width 34 height 13
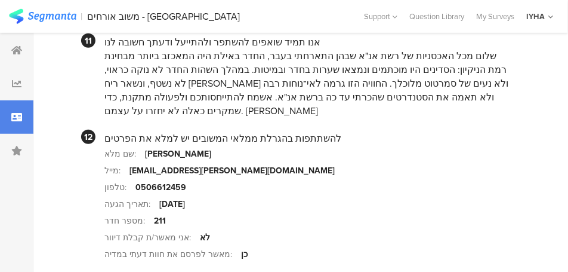
scroll to position [1365, 0]
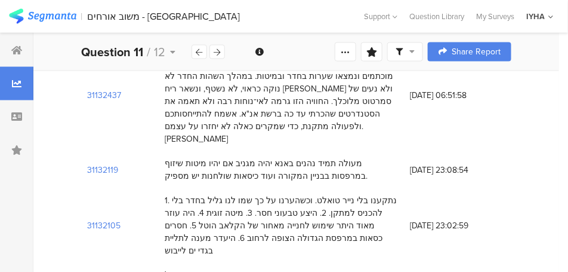
scroll to position [477, 0]
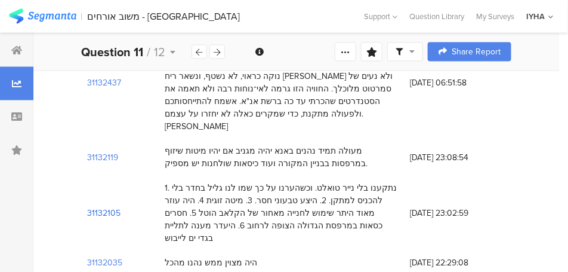
click at [96, 206] on section "31132105" at bounding box center [103, 212] width 33 height 13
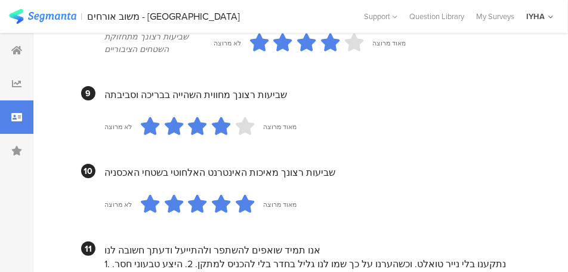
scroll to position [1303, 0]
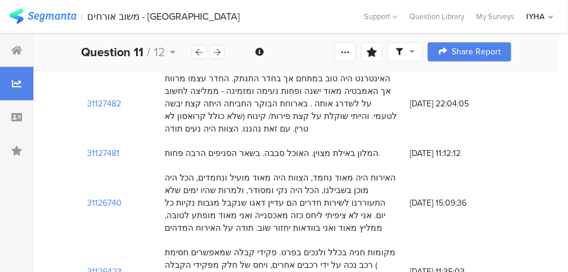
scroll to position [477, 0]
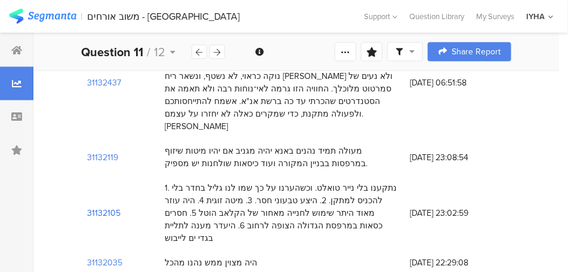
click at [99, 206] on section "31132105" at bounding box center [103, 212] width 33 height 13
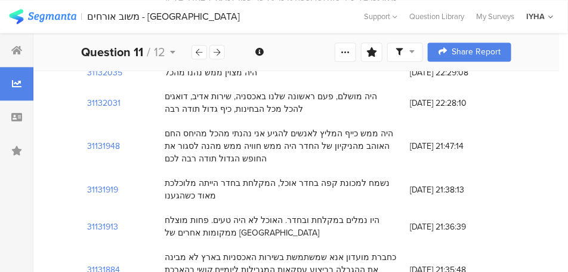
scroll to position [656, 0]
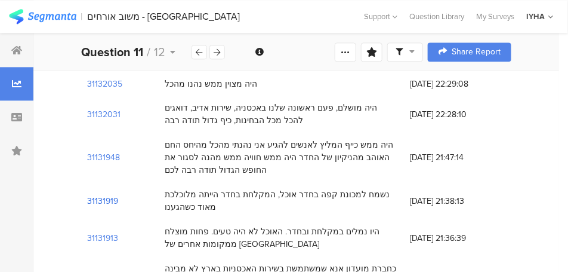
click at [101, 195] on section "31131919" at bounding box center [102, 201] width 31 height 13
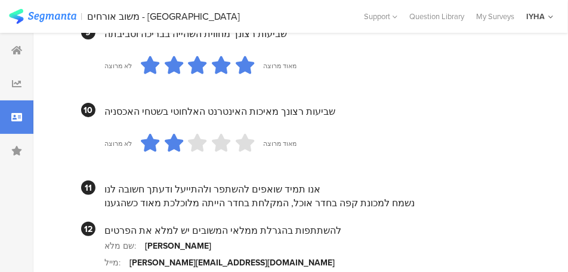
scroll to position [1303, 0]
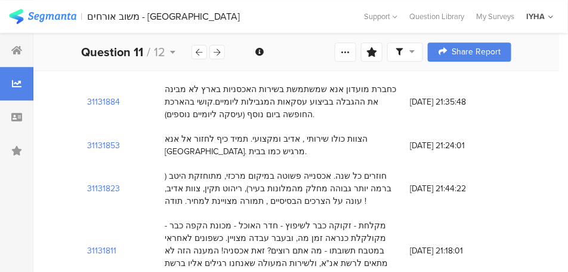
scroll to position [895, 0]
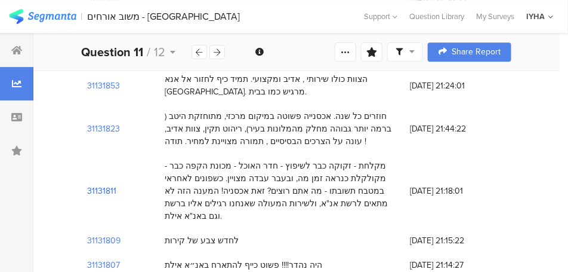
click at [103, 184] on section "31131811" at bounding box center [101, 190] width 29 height 13
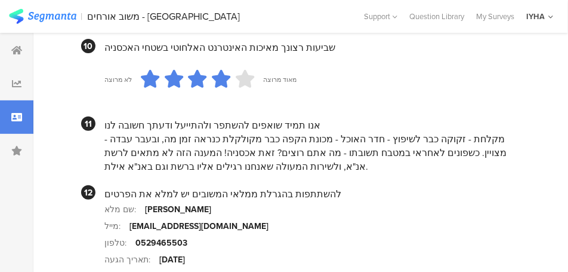
scroll to position [1337, 0]
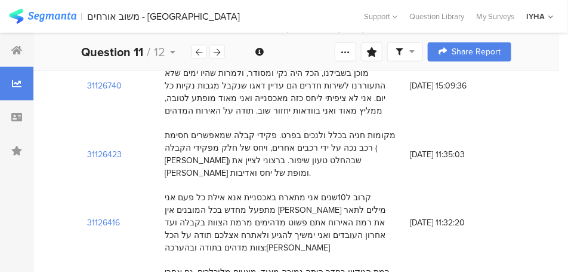
scroll to position [1432, 0]
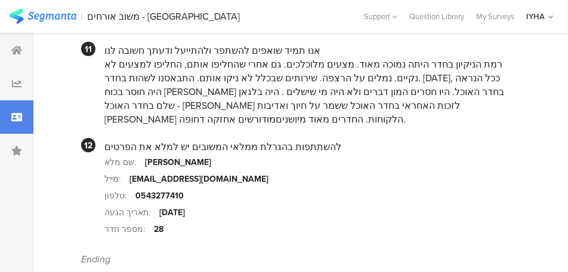
scroll to position [1258, 0]
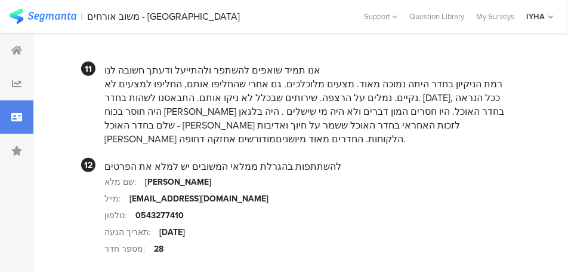
click at [251, 206] on section "טלפון: 0543277410" at bounding box center [307, 214] width 407 height 17
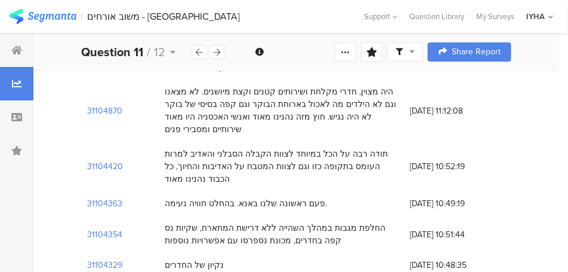
scroll to position [2268, 0]
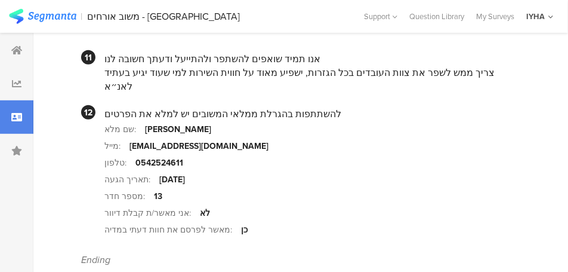
scroll to position [1248, 0]
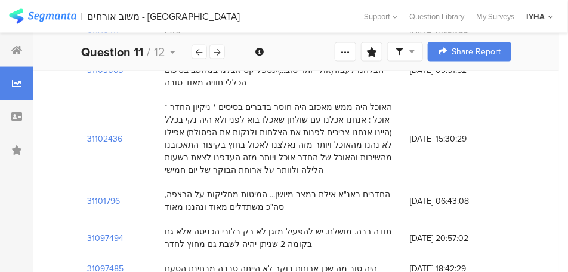
scroll to position [2745, 0]
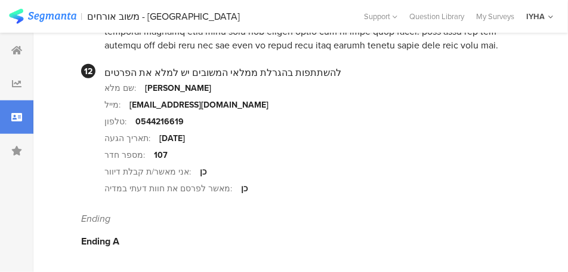
scroll to position [1394, 0]
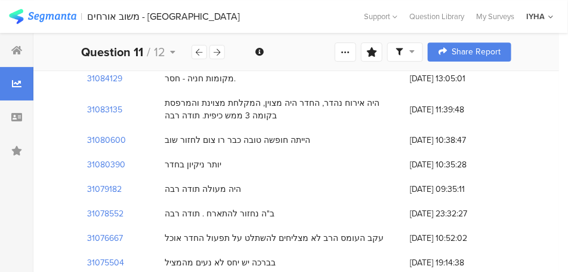
scroll to position [3223, 0]
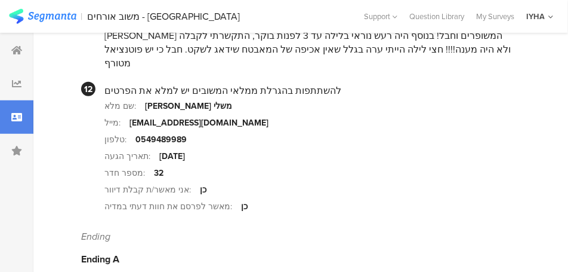
scroll to position [1324, 0]
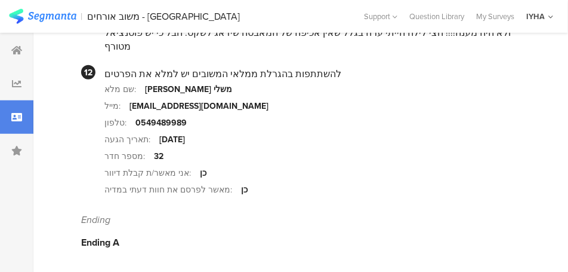
click at [303, 161] on section "מספר חדר: 32" at bounding box center [307, 155] width 407 height 17
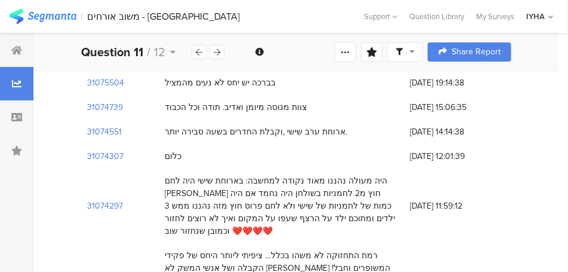
scroll to position [3402, 0]
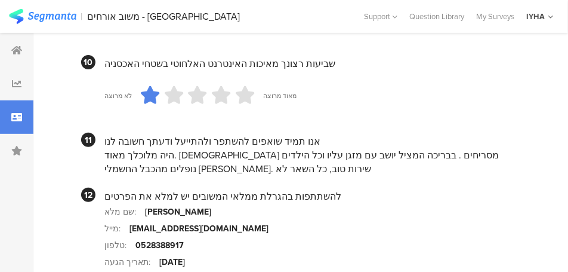
scroll to position [1186, 0]
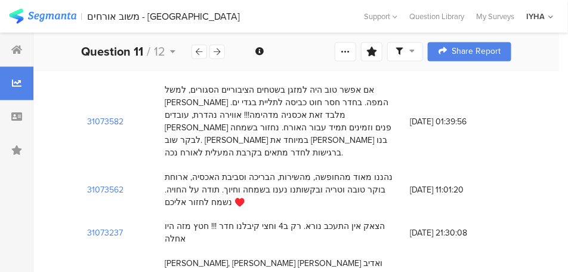
scroll to position [3879, 0]
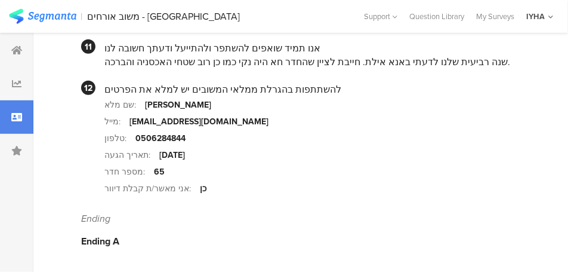
scroll to position [1291, 0]
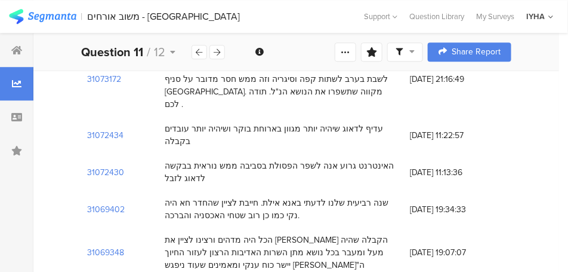
scroll to position [4237, 0]
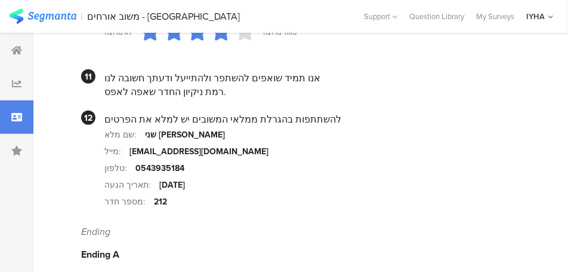
scroll to position [1275, 0]
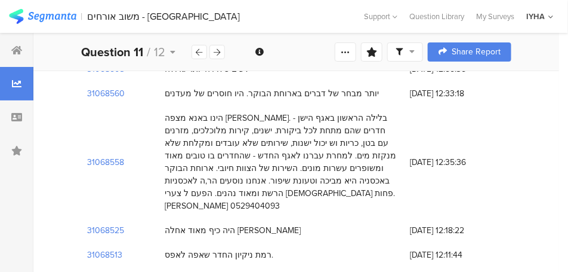
scroll to position [4536, 0]
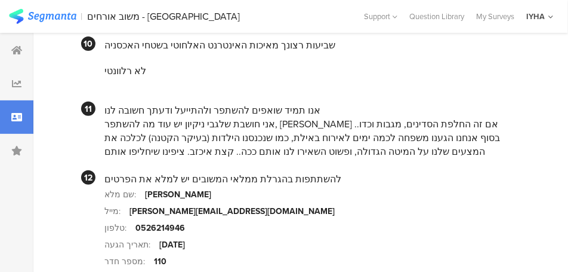
scroll to position [1253, 0]
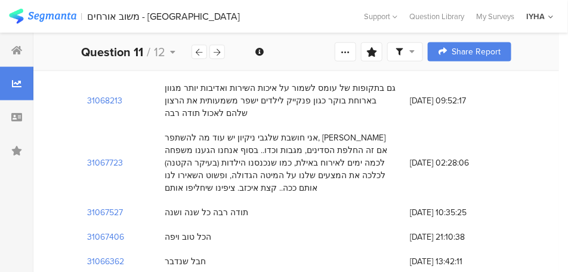
scroll to position [4953, 0]
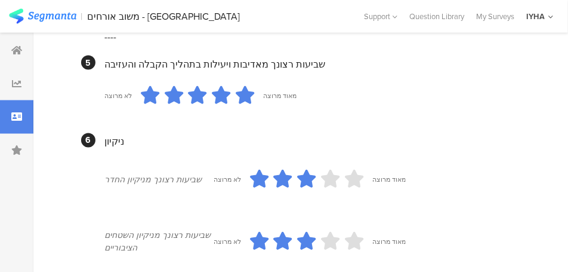
scroll to position [1308, 0]
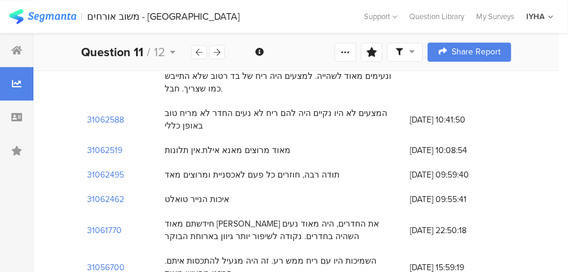
scroll to position [5371, 0]
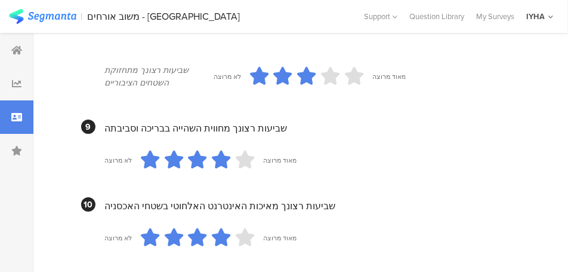
scroll to position [1337, 0]
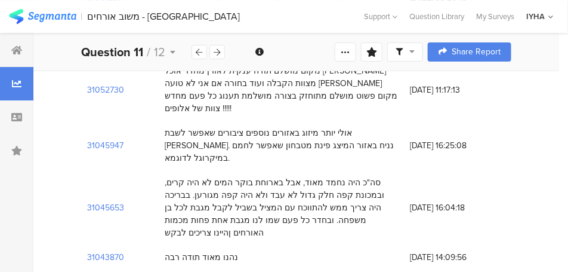
scroll to position [5550, 0]
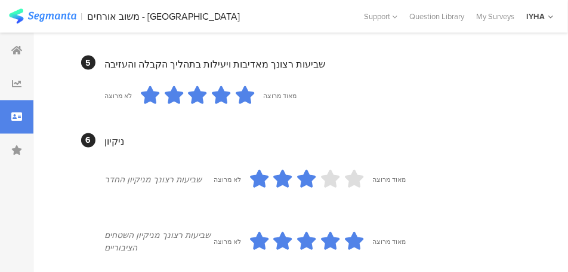
scroll to position [1296, 0]
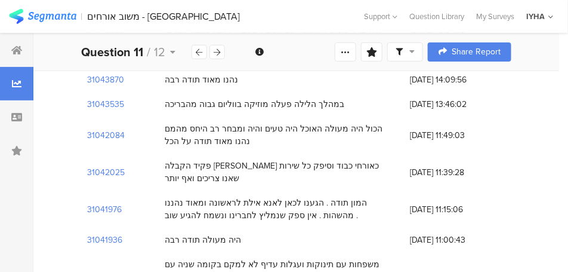
scroll to position [5729, 0]
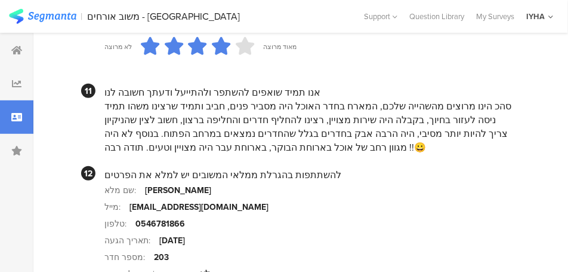
scroll to position [1363, 0]
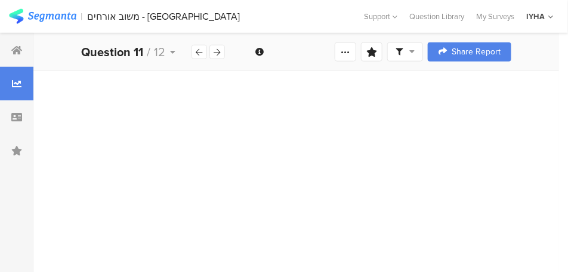
scroll to position [60, 0]
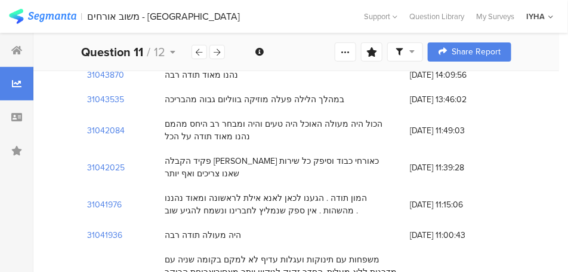
scroll to position [5758, 0]
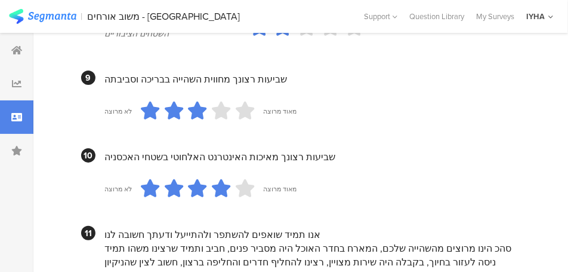
scroll to position [1253, 0]
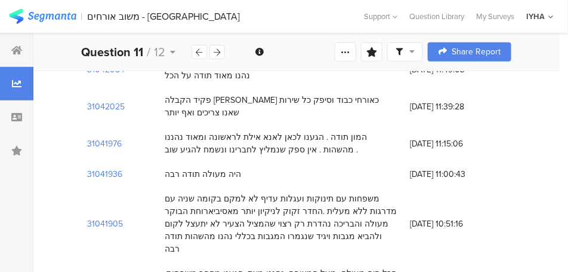
scroll to position [5878, 0]
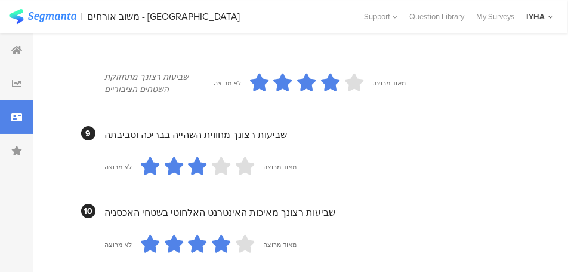
scroll to position [1277, 0]
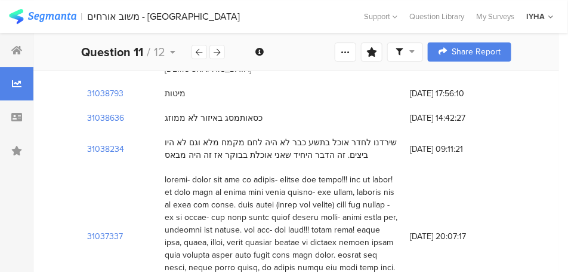
scroll to position [6713, 0]
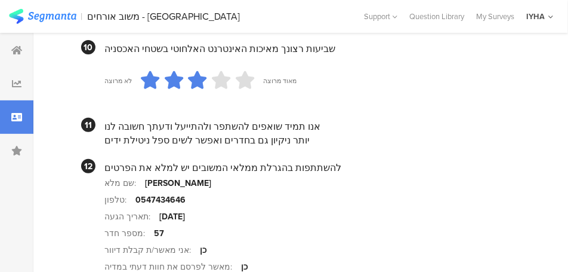
scroll to position [1291, 0]
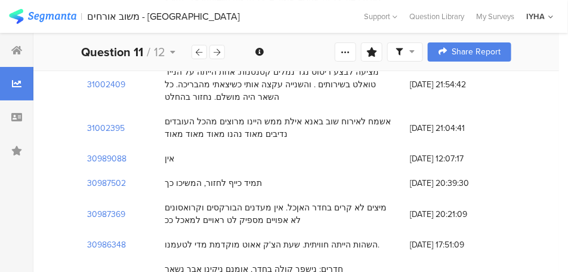
scroll to position [9041, 0]
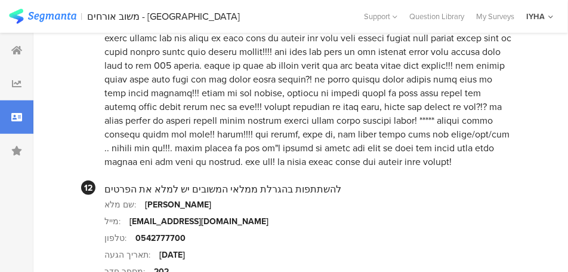
scroll to position [1332, 0]
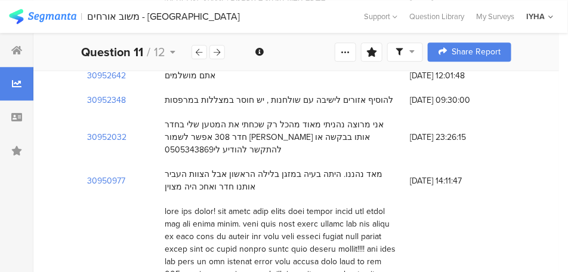
scroll to position [9936, 0]
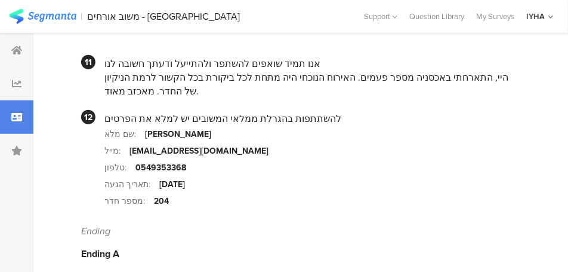
scroll to position [1289, 0]
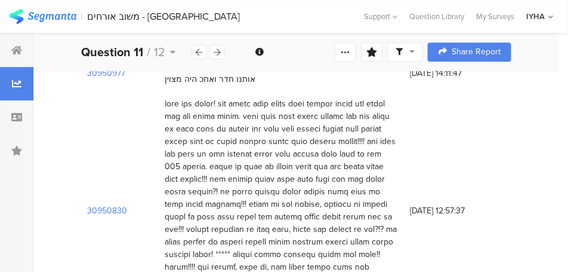
scroll to position [9996, 0]
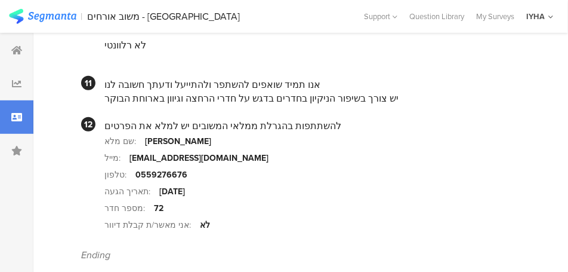
scroll to position [1279, 0]
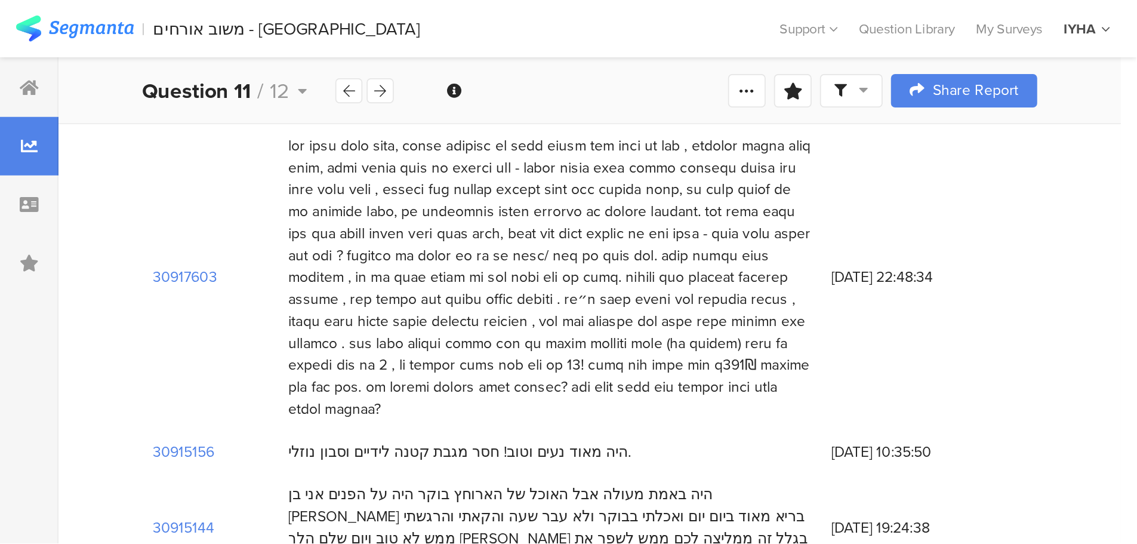
scroll to position [13458, 0]
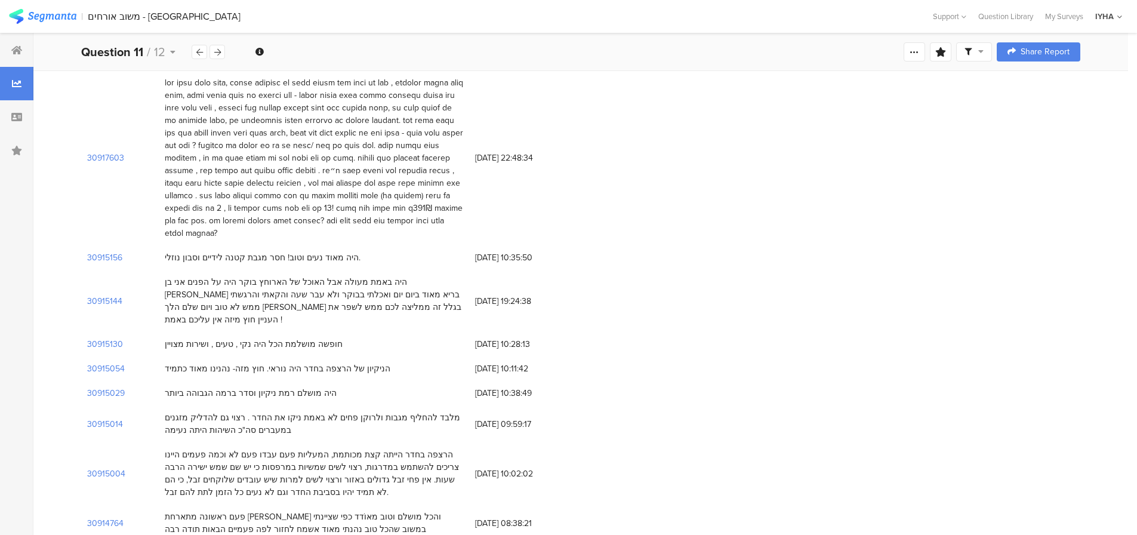
drag, startPoint x: 2, startPoint y: 0, endPoint x: 771, endPoint y: 143, distance: 781.8
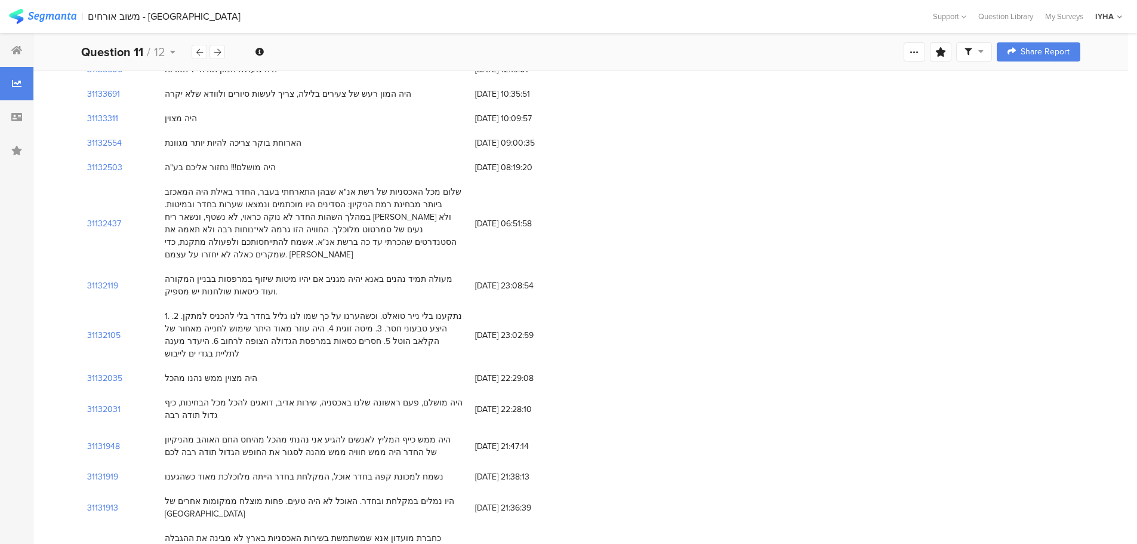
scroll to position [0, 0]
